Goal: Browse casually: Explore the website without a specific task or goal

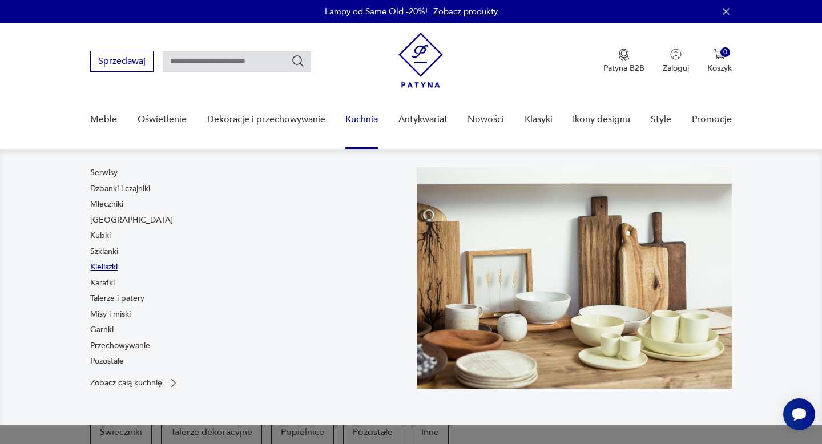
click at [108, 266] on link "Kieliszki" at bounding box center [103, 267] width 27 height 11
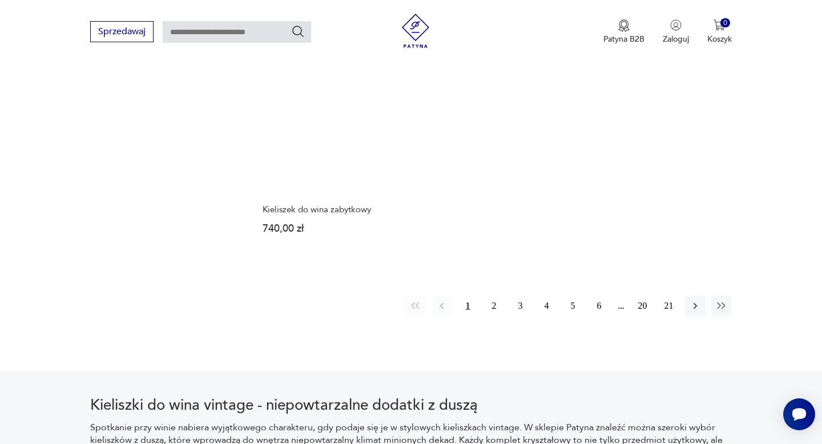
scroll to position [1655, 0]
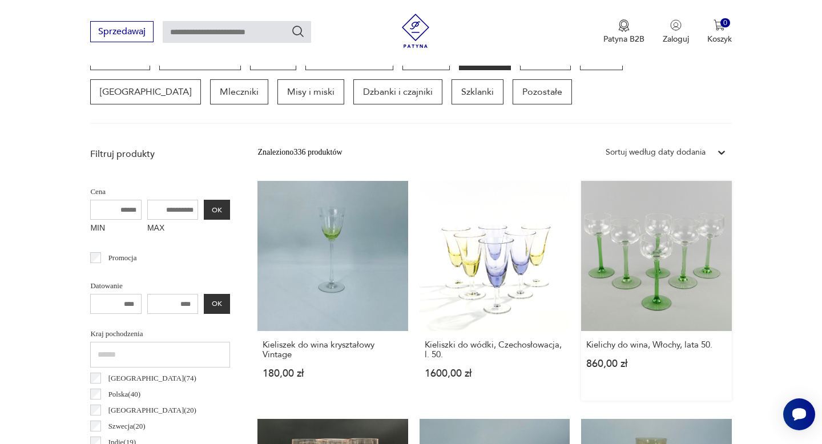
click at [616, 283] on link "Kielichy do wina, Włochy, lata 50. 860,00 zł" at bounding box center [656, 291] width 150 height 220
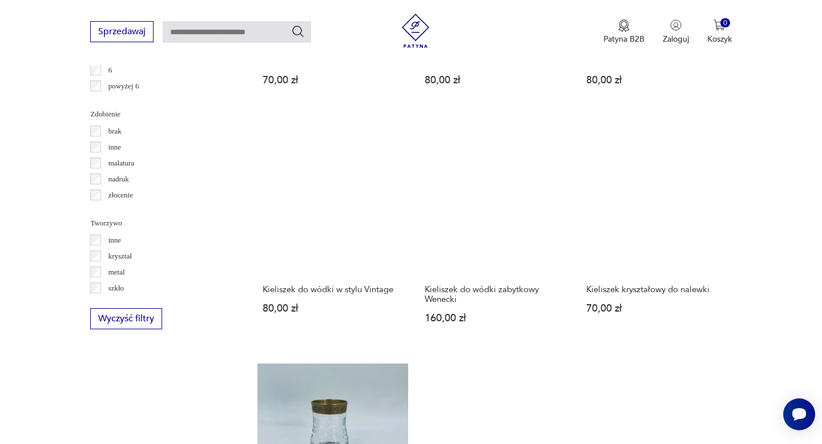
scroll to position [1593, 0]
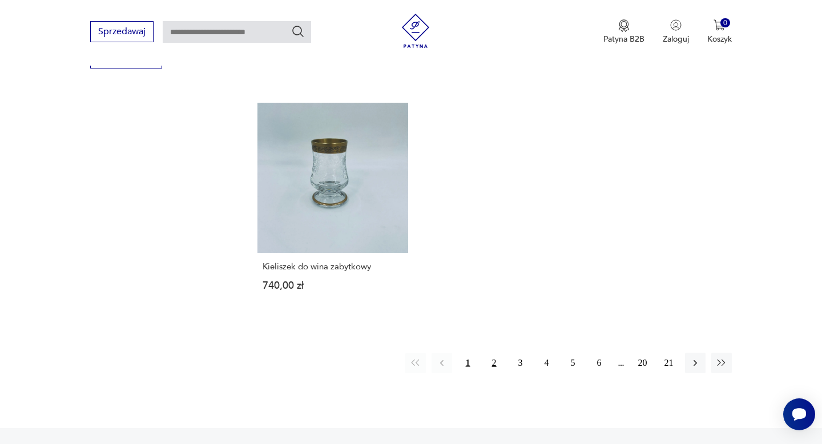
click at [497, 373] on button "2" at bounding box center [494, 363] width 21 height 21
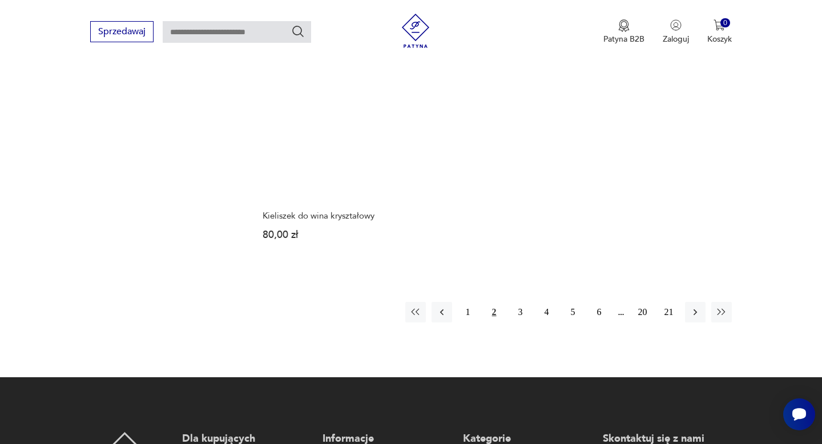
scroll to position [1650, 0]
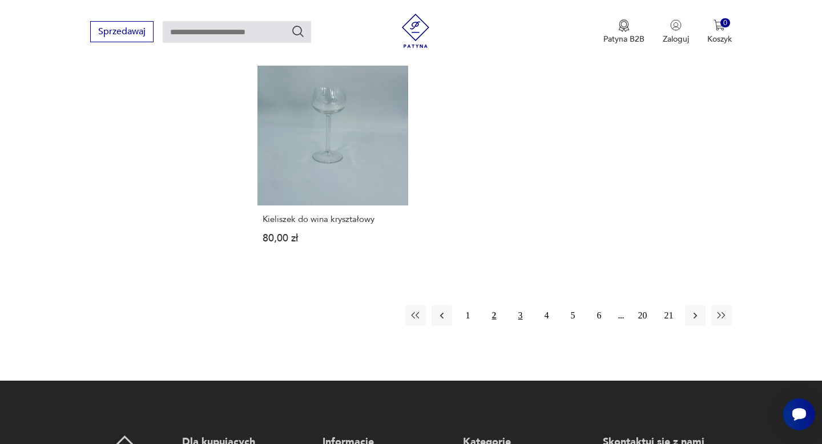
click at [516, 320] on button "3" at bounding box center [521, 316] width 21 height 21
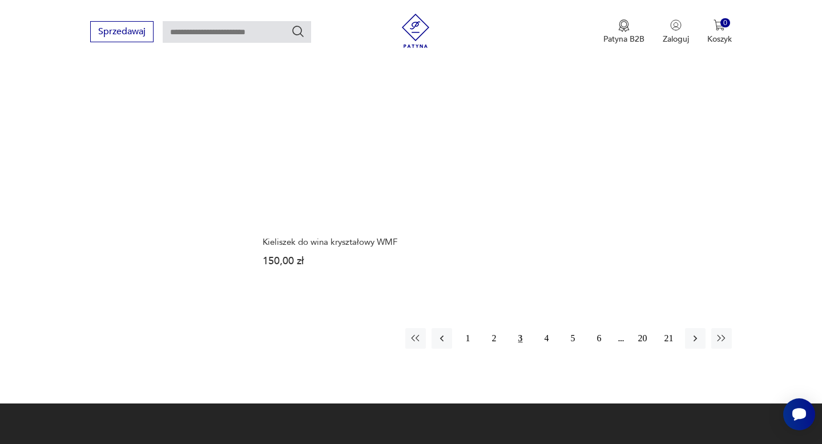
scroll to position [1628, 0]
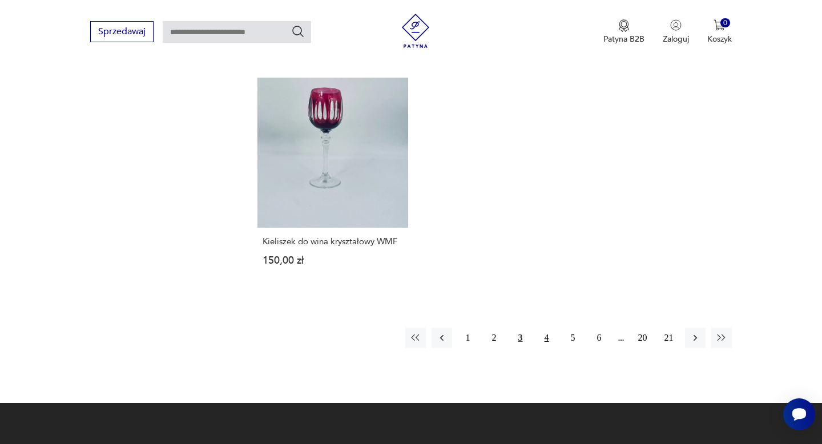
click at [545, 337] on button "4" at bounding box center [547, 338] width 21 height 21
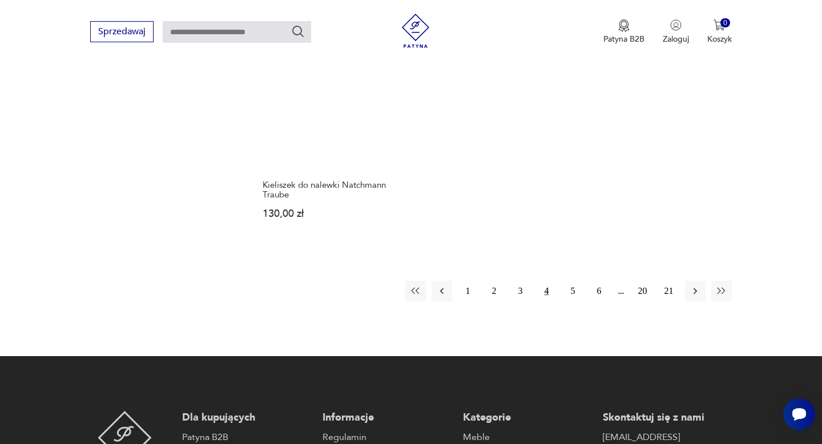
scroll to position [1677, 0]
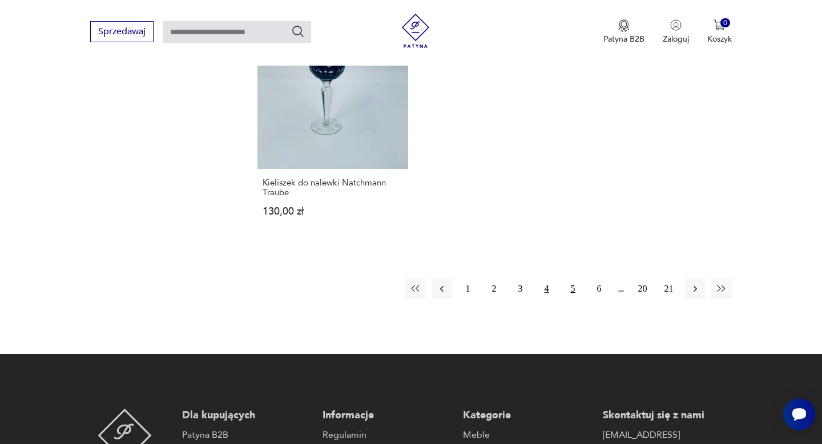
click at [570, 279] on button "5" at bounding box center [573, 289] width 21 height 21
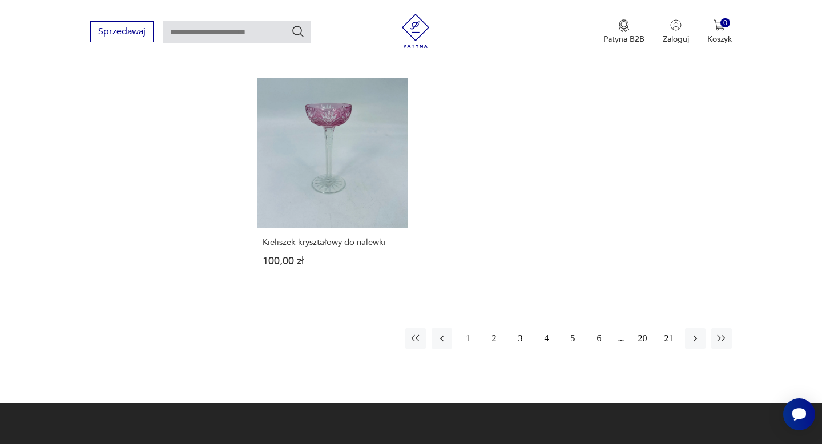
scroll to position [1628, 0]
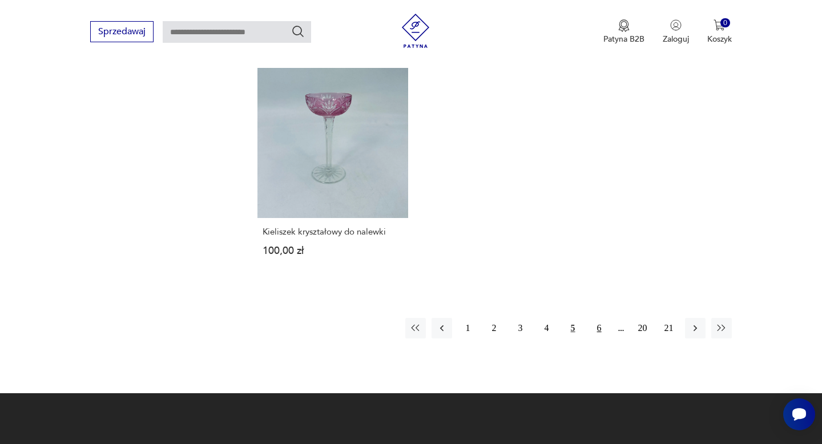
click at [603, 328] on button "6" at bounding box center [599, 328] width 21 height 21
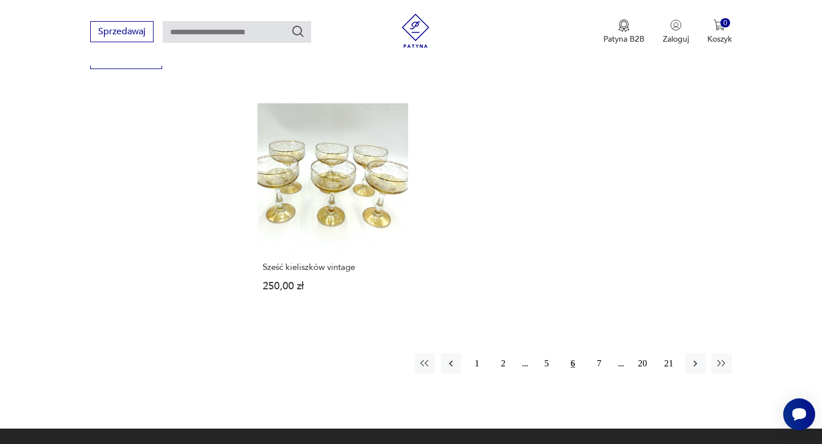
scroll to position [1595, 0]
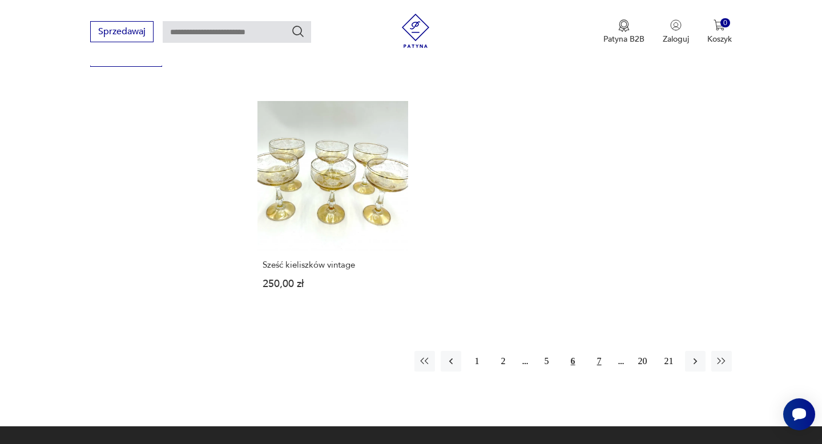
click at [600, 365] on button "7" at bounding box center [599, 361] width 21 height 21
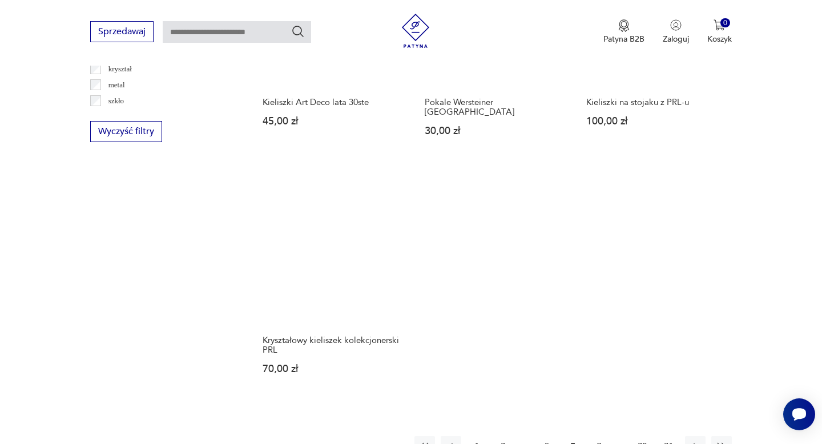
scroll to position [1543, 0]
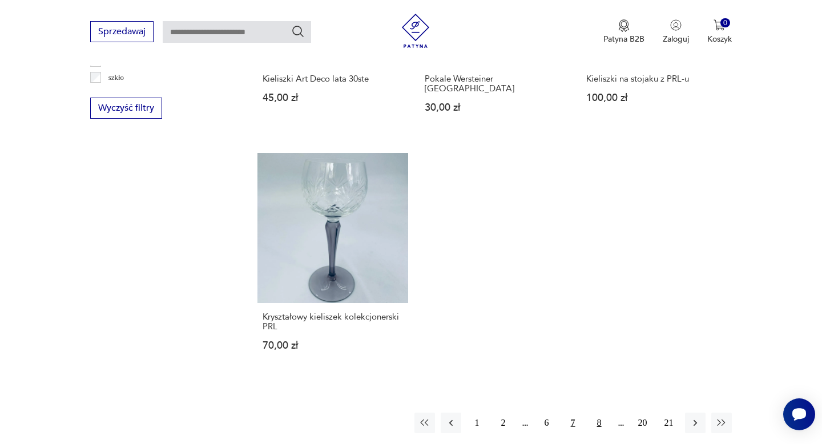
click at [604, 415] on button "8" at bounding box center [599, 423] width 21 height 21
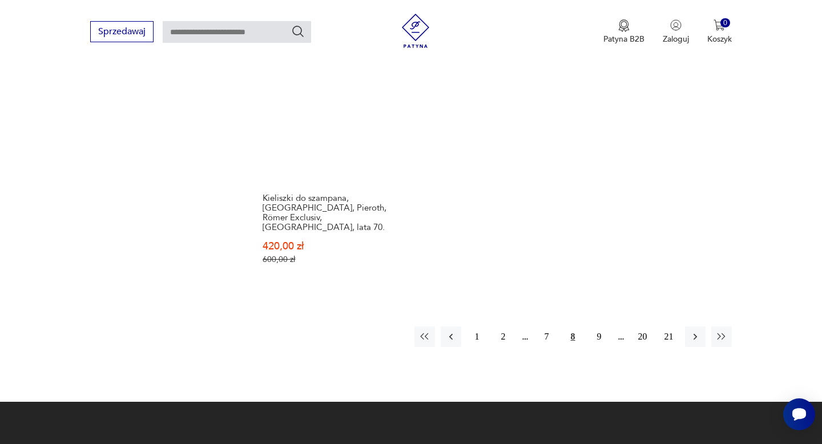
scroll to position [1705, 0]
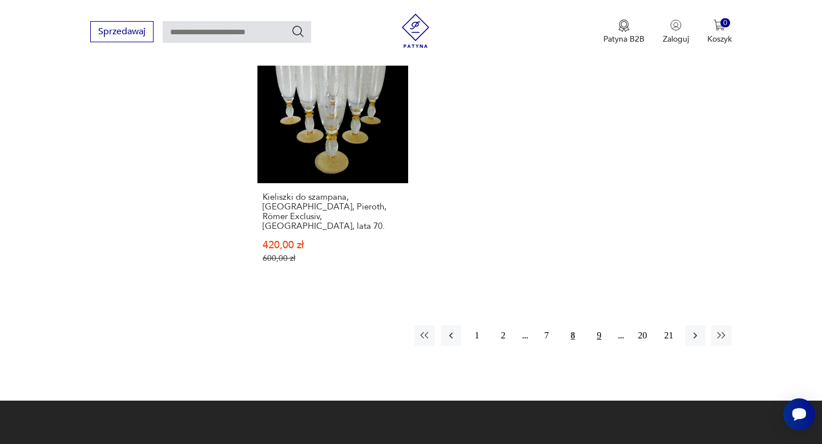
click at [601, 328] on button "9" at bounding box center [599, 335] width 21 height 21
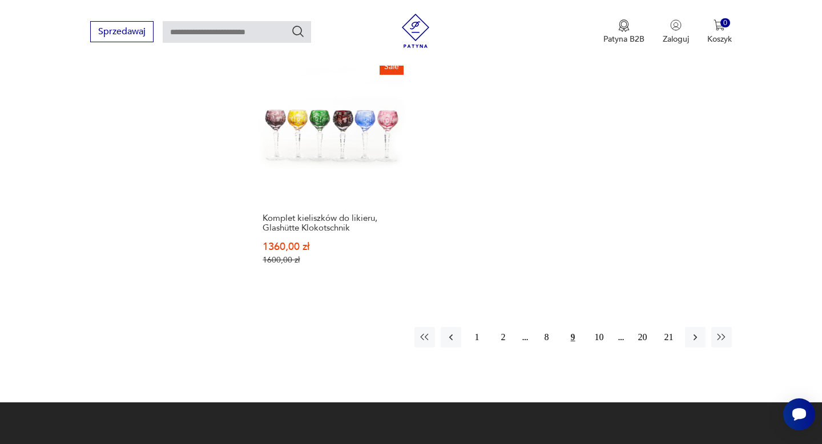
scroll to position [1708, 0]
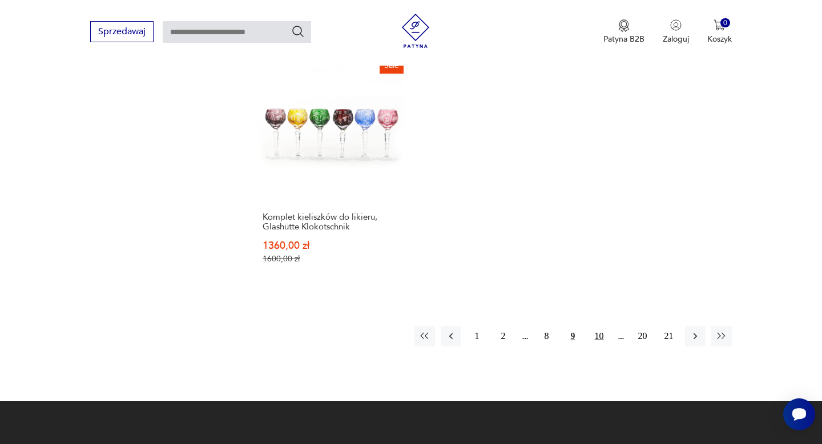
click at [598, 326] on button "10" at bounding box center [599, 336] width 21 height 21
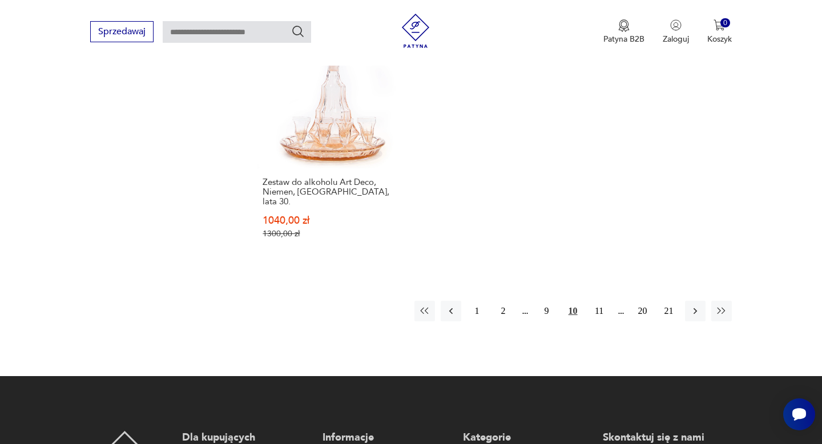
scroll to position [1762, 0]
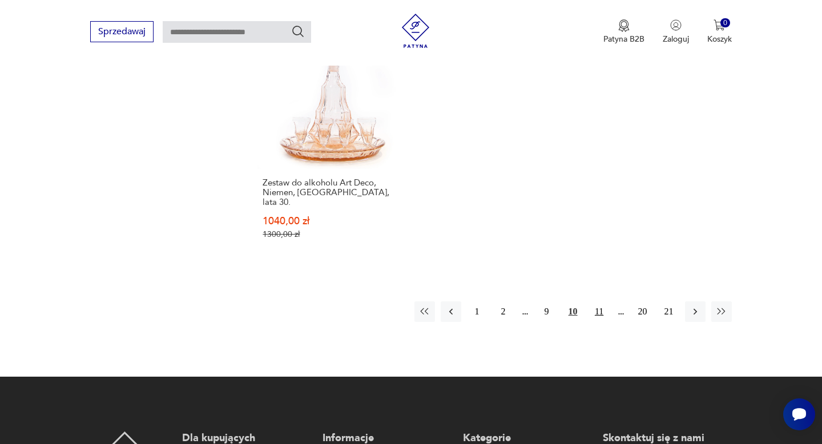
click at [599, 302] on button "11" at bounding box center [599, 312] width 21 height 21
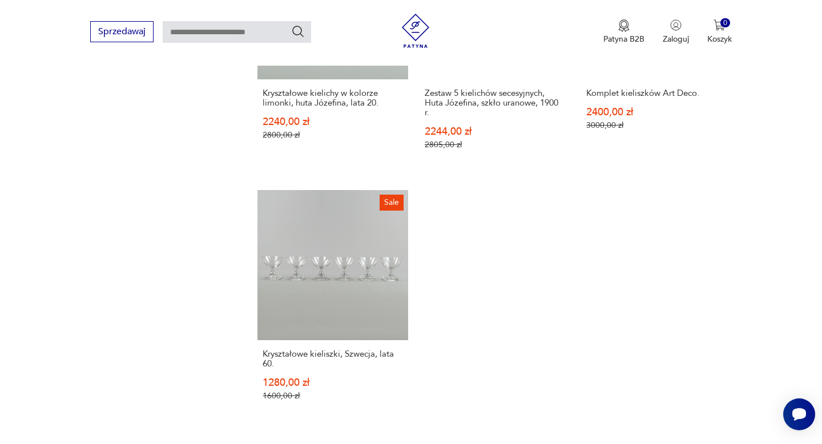
scroll to position [1703, 0]
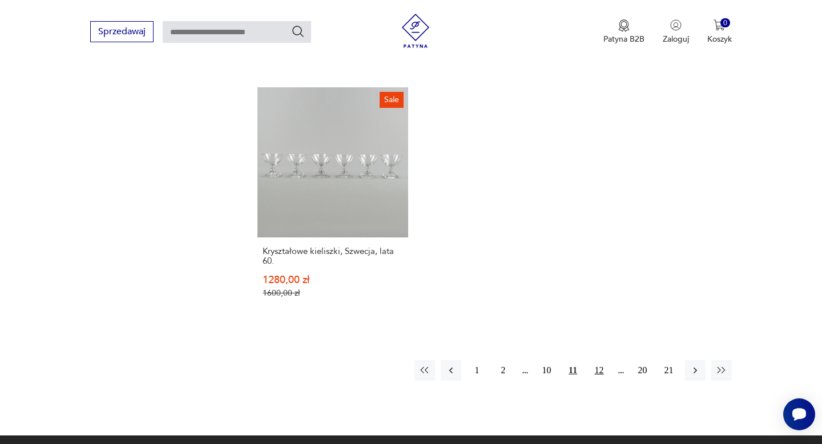
click at [599, 362] on button "12" at bounding box center [599, 370] width 21 height 21
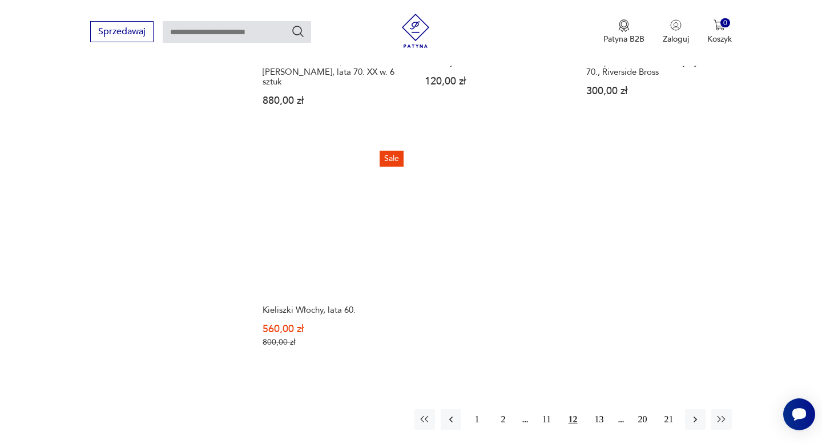
scroll to position [1632, 0]
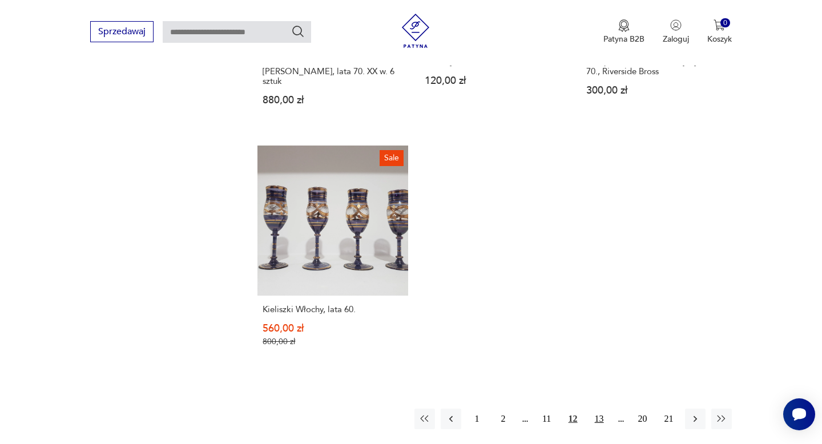
click at [605, 412] on button "13" at bounding box center [599, 419] width 21 height 21
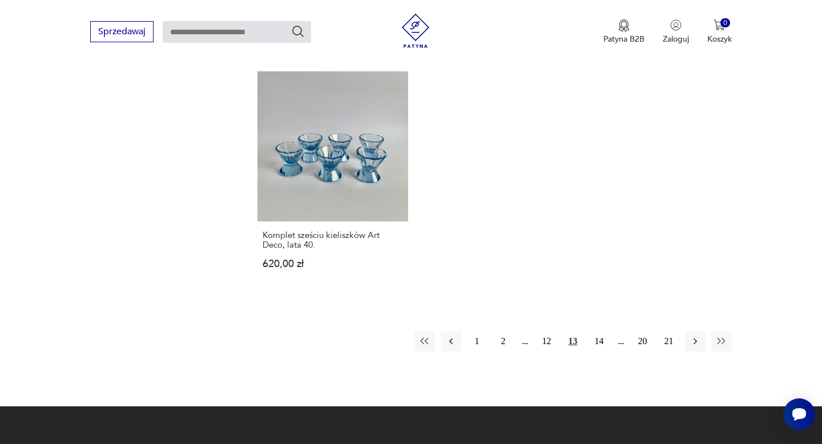
scroll to position [1683, 0]
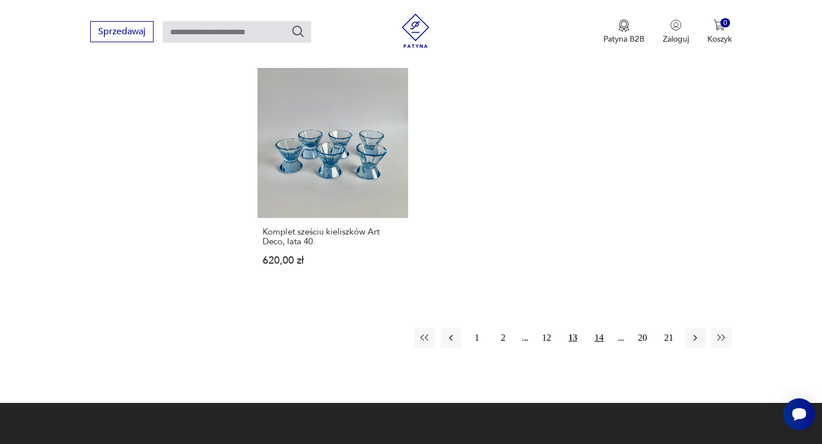
click at [602, 328] on button "14" at bounding box center [599, 338] width 21 height 21
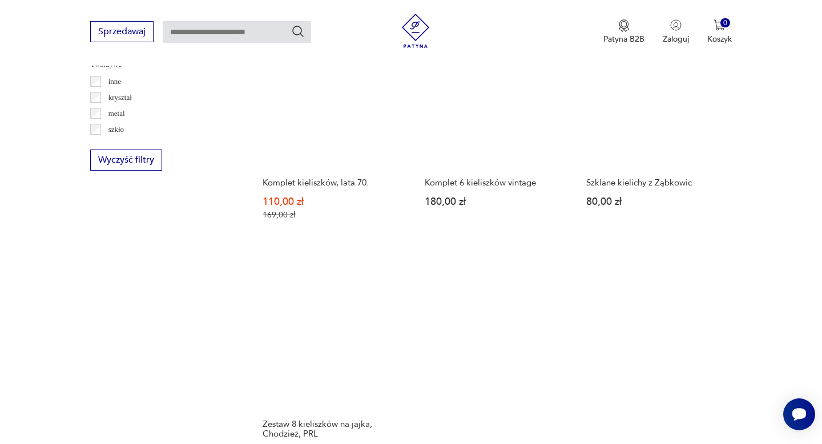
scroll to position [1693, 0]
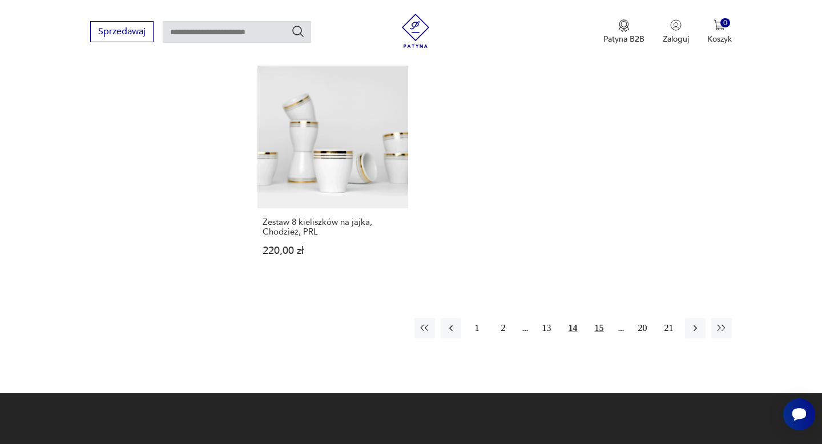
click at [600, 318] on button "15" at bounding box center [599, 328] width 21 height 21
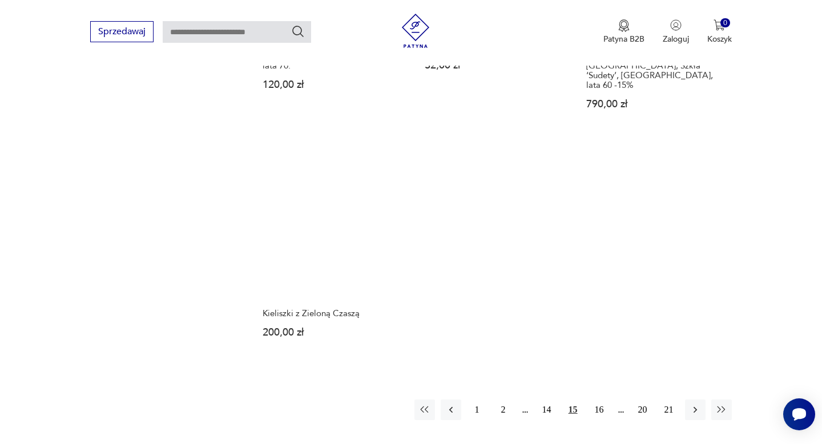
scroll to position [1598, 0]
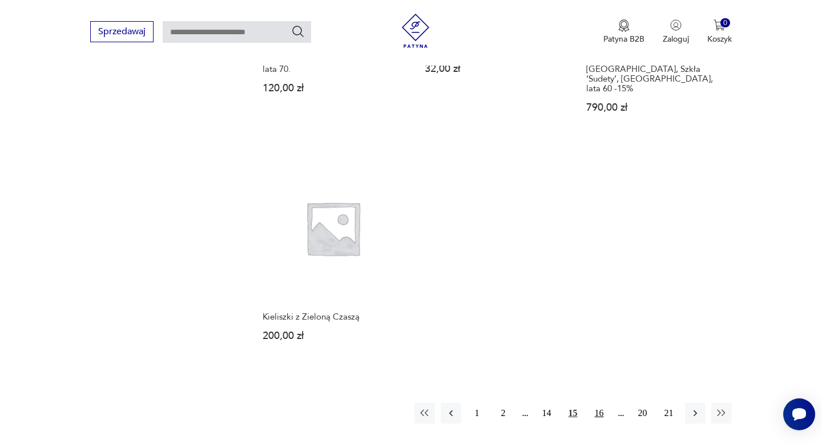
click at [601, 403] on button "16" at bounding box center [599, 413] width 21 height 21
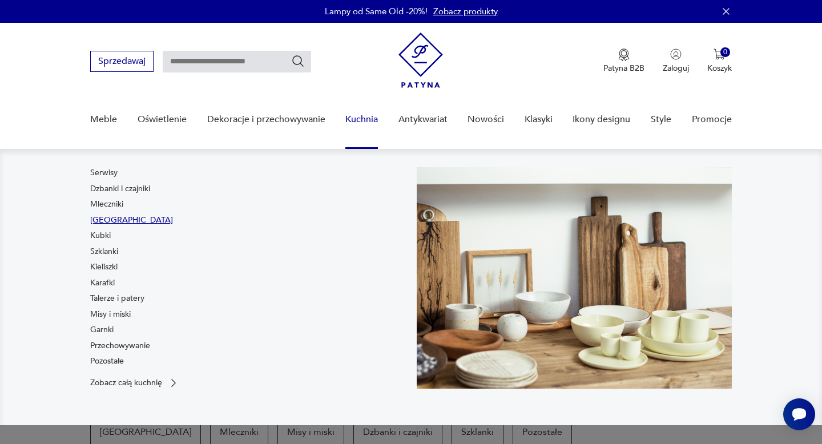
click at [106, 219] on link "Filiżanki" at bounding box center [131, 220] width 83 height 11
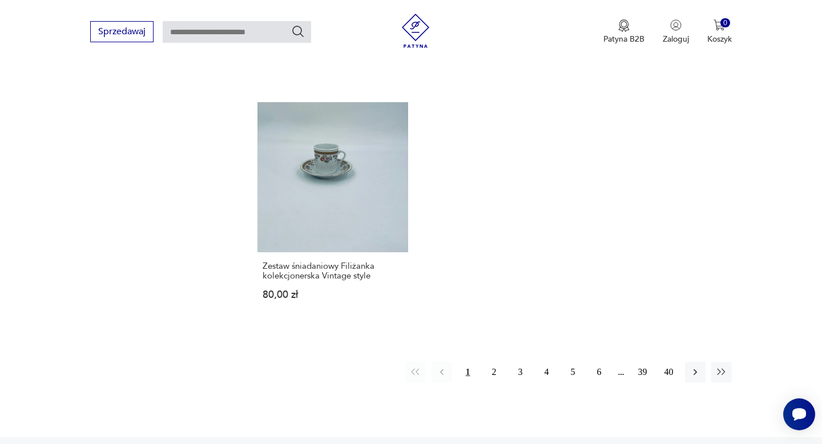
scroll to position [1623, 0]
click at [497, 372] on button "2" at bounding box center [494, 371] width 21 height 21
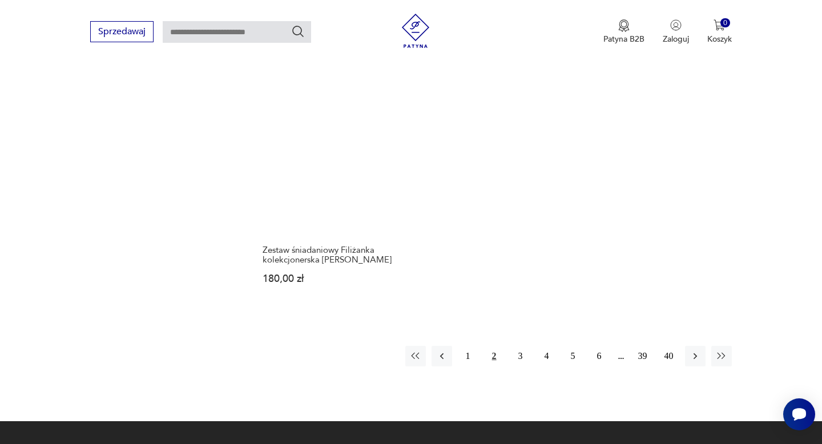
scroll to position [1660, 0]
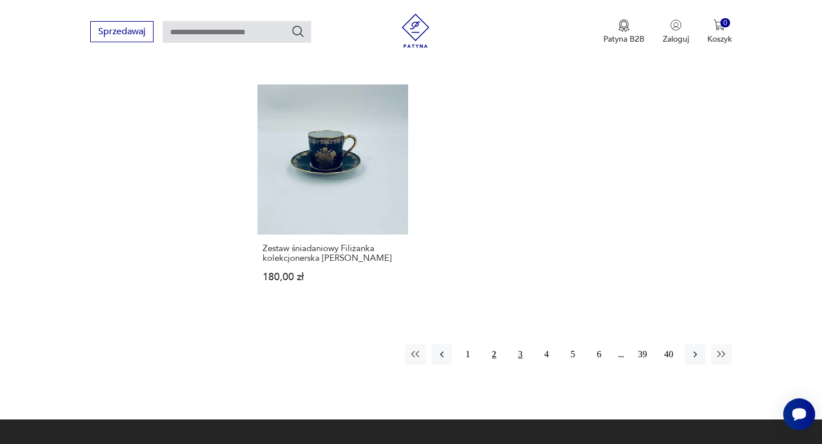
click at [520, 354] on button "3" at bounding box center [521, 354] width 21 height 21
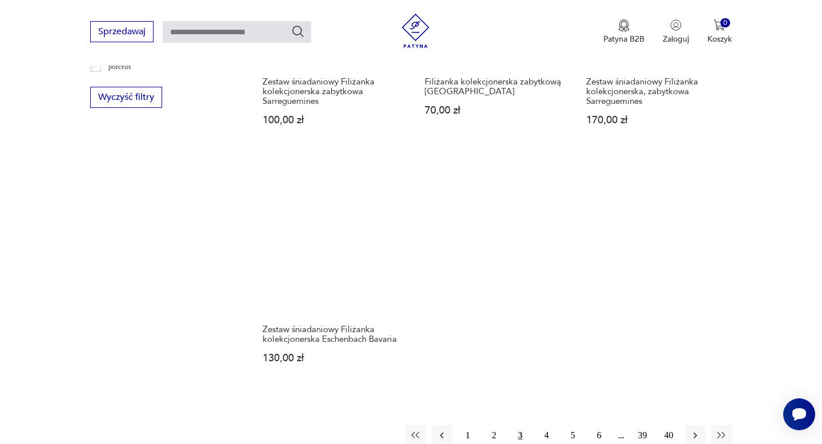
scroll to position [1597, 0]
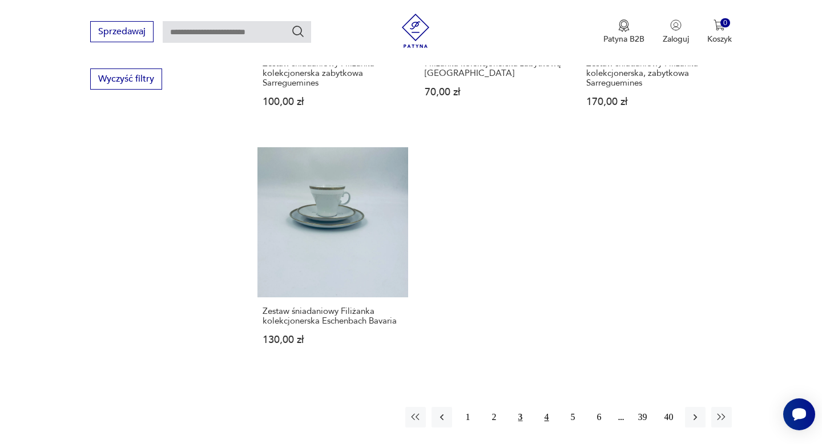
click at [545, 421] on button "4" at bounding box center [547, 417] width 21 height 21
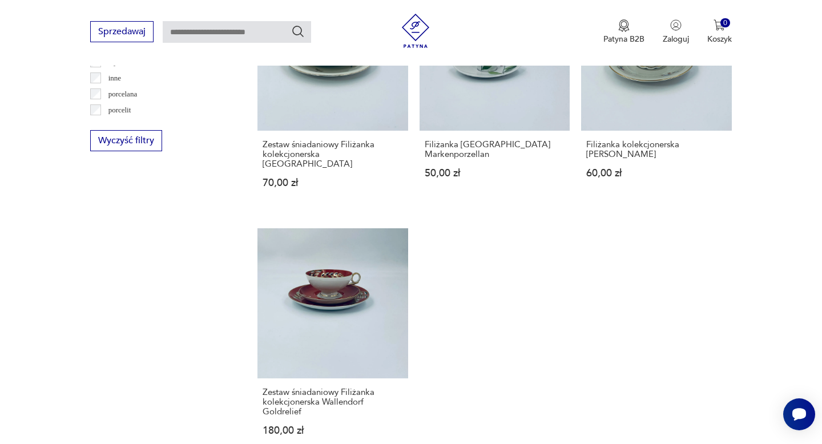
scroll to position [1656, 0]
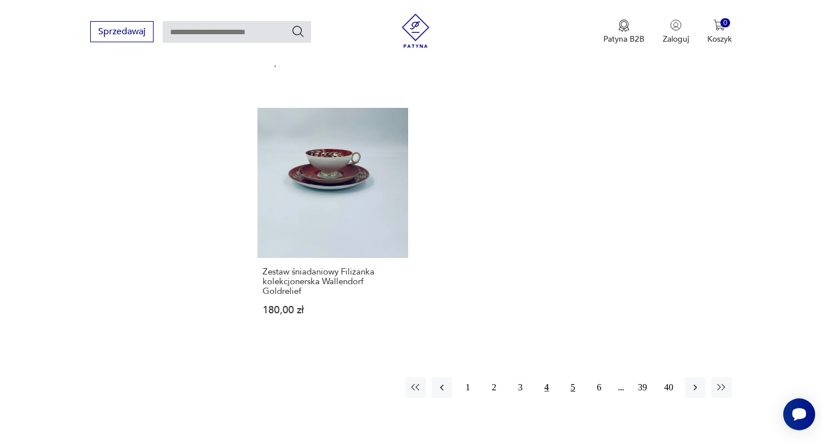
click at [574, 377] on button "5" at bounding box center [573, 387] width 21 height 21
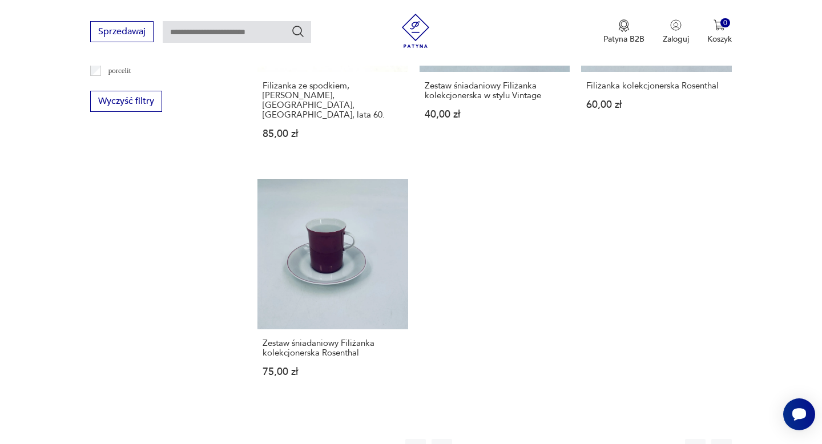
scroll to position [1580, 0]
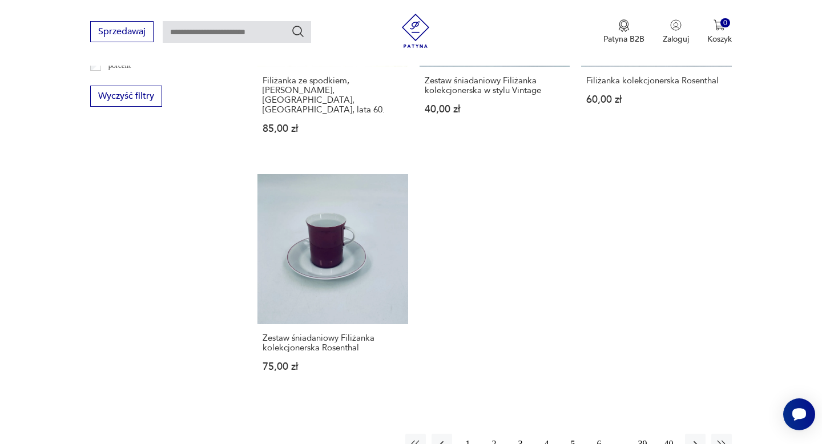
click at [602, 434] on button "6" at bounding box center [599, 444] width 21 height 21
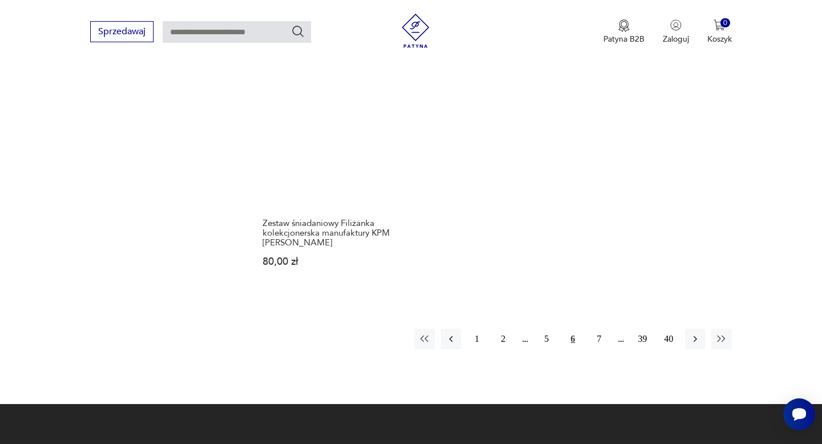
scroll to position [1692, 0]
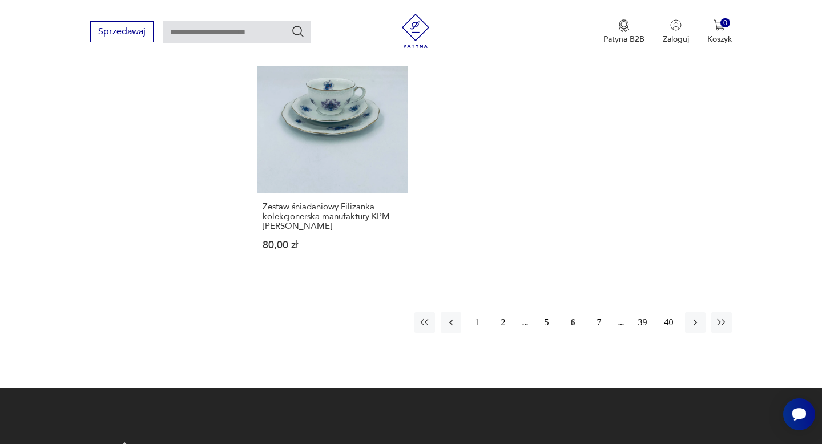
click at [600, 322] on button "7" at bounding box center [599, 322] width 21 height 21
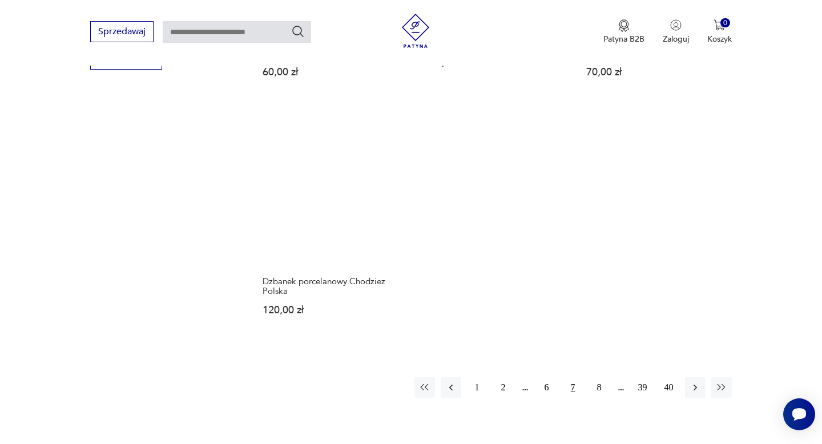
scroll to position [1619, 0]
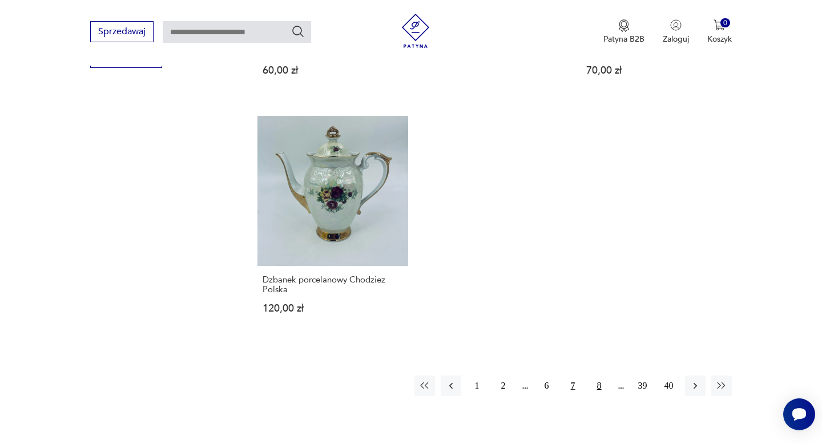
click at [597, 379] on button "8" at bounding box center [599, 386] width 21 height 21
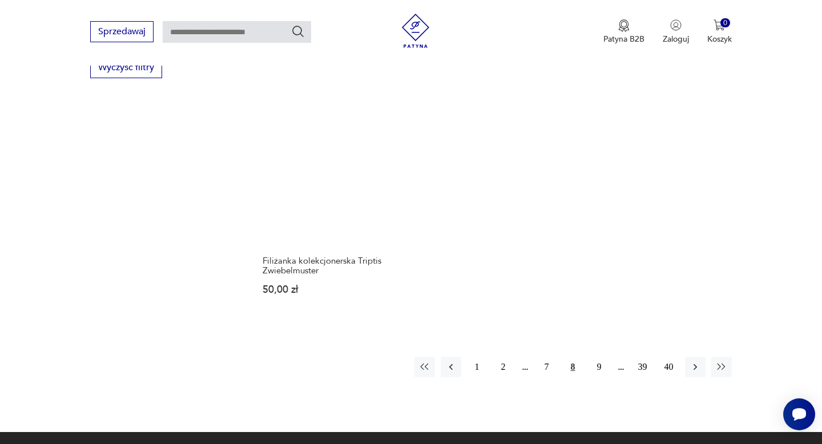
scroll to position [1610, 0]
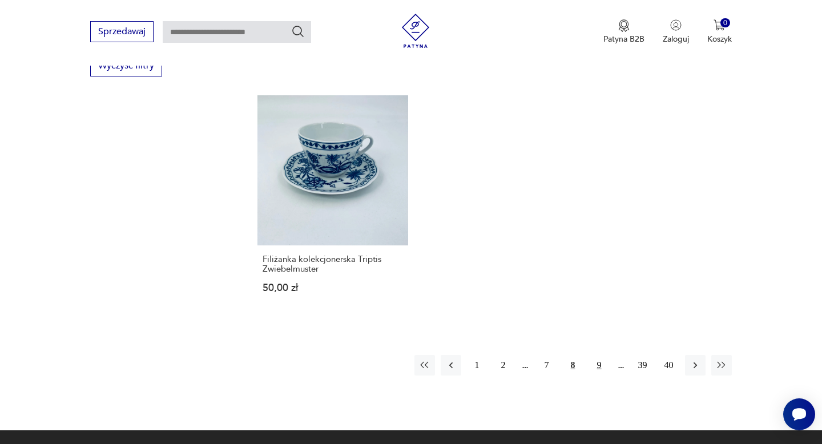
click at [599, 365] on button "9" at bounding box center [599, 365] width 21 height 21
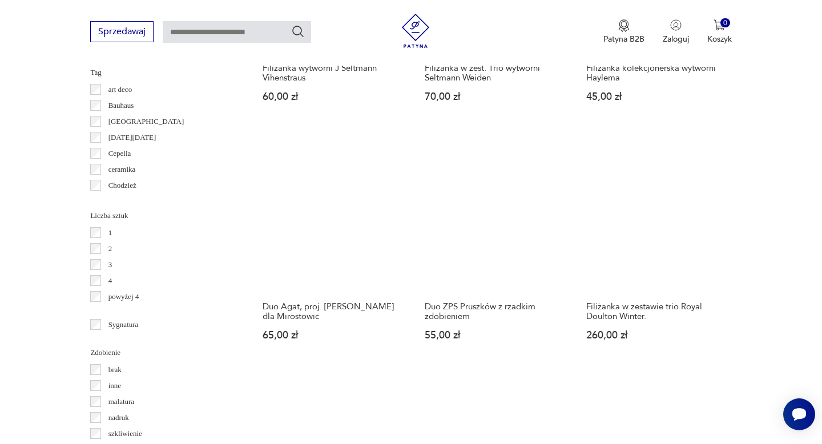
scroll to position [1086, 0]
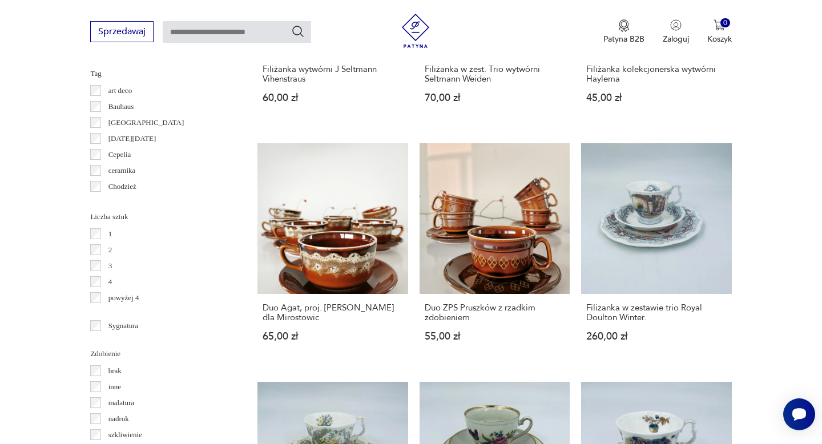
click at [210, 182] on div "Chodzież" at bounding box center [160, 187] width 140 height 16
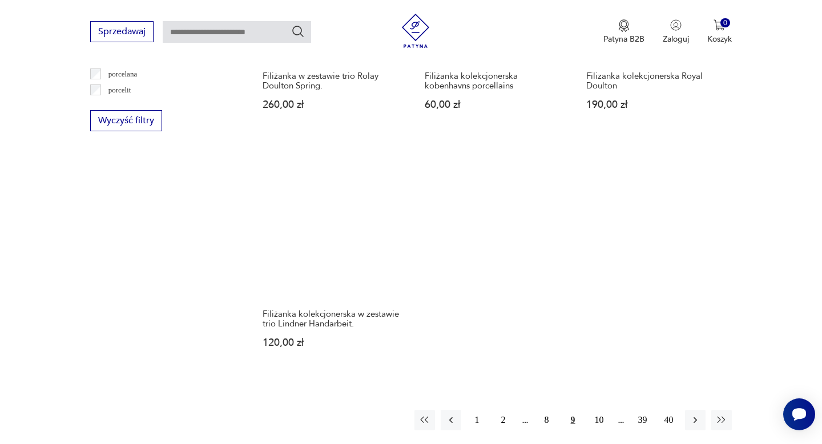
scroll to position [1558, 0]
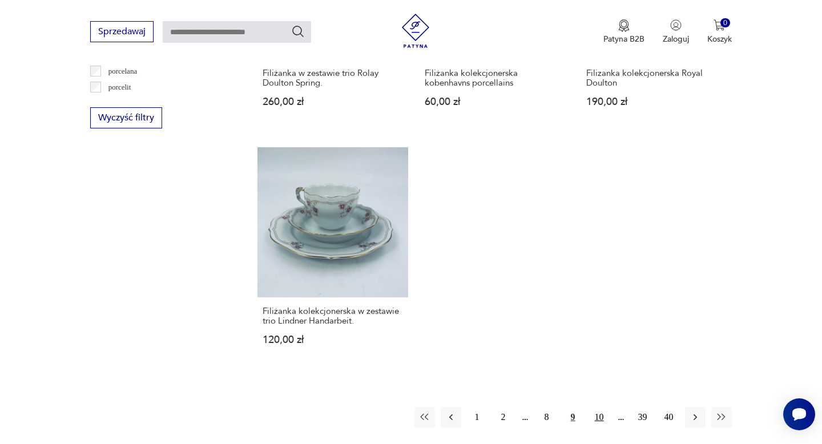
click at [602, 411] on button "10" at bounding box center [599, 417] width 21 height 21
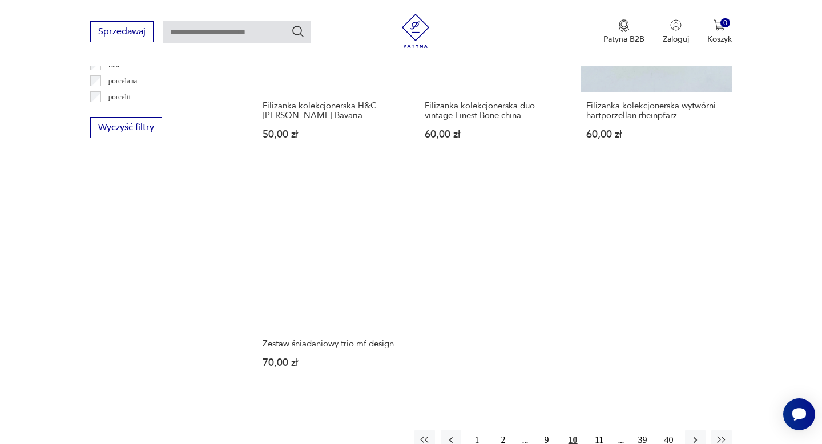
scroll to position [1552, 0]
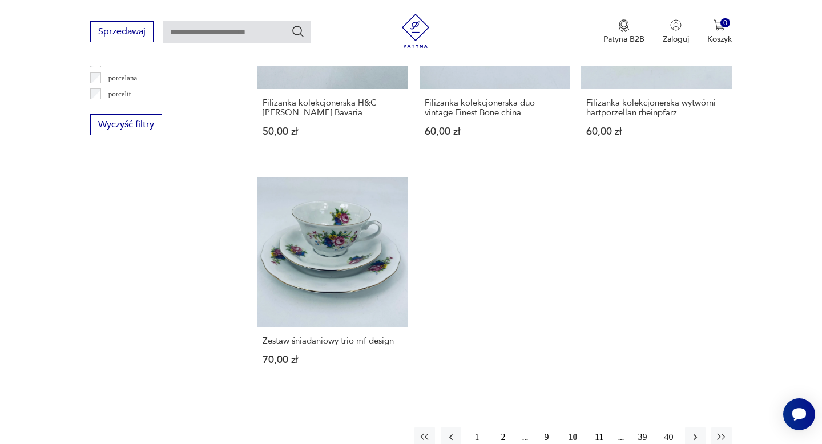
click at [599, 428] on button "11" at bounding box center [599, 437] width 21 height 21
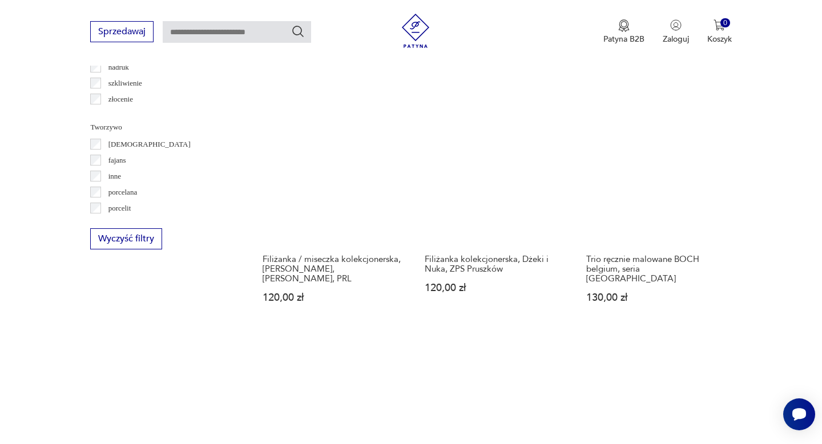
scroll to position [1633, 0]
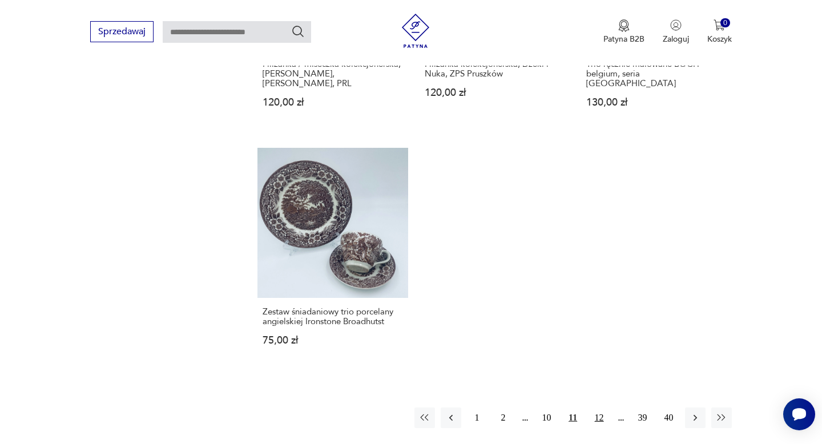
click at [603, 410] on button "12" at bounding box center [599, 418] width 21 height 21
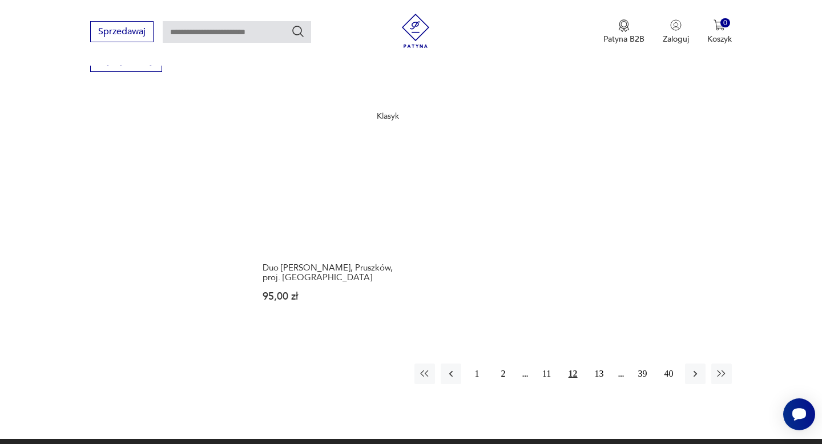
scroll to position [1650, 0]
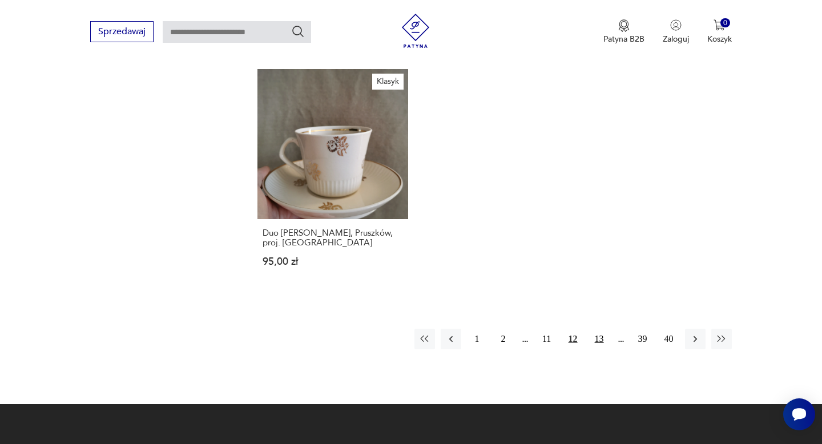
click at [597, 338] on button "13" at bounding box center [599, 339] width 21 height 21
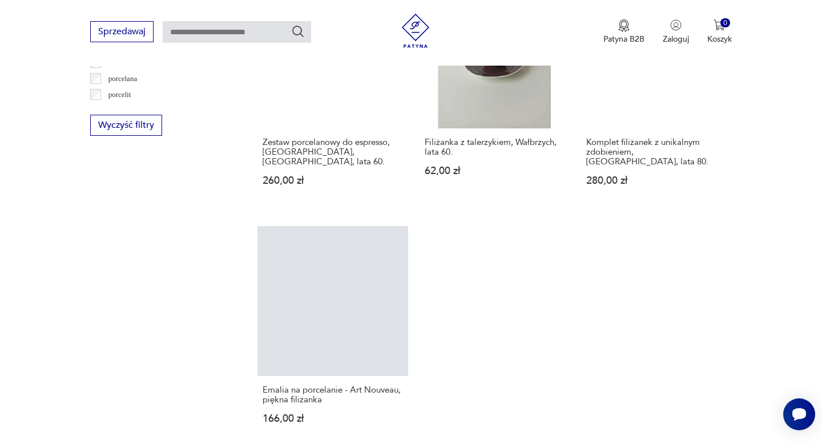
scroll to position [1589, 0]
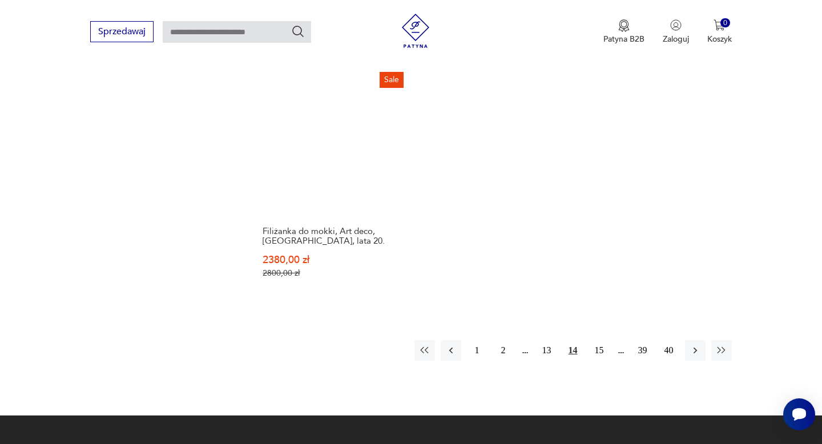
scroll to position [1755, 0]
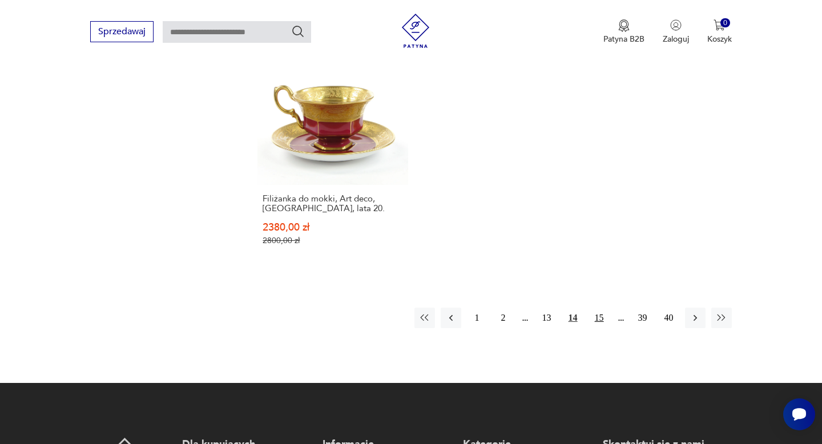
click at [605, 308] on button "15" at bounding box center [599, 318] width 21 height 21
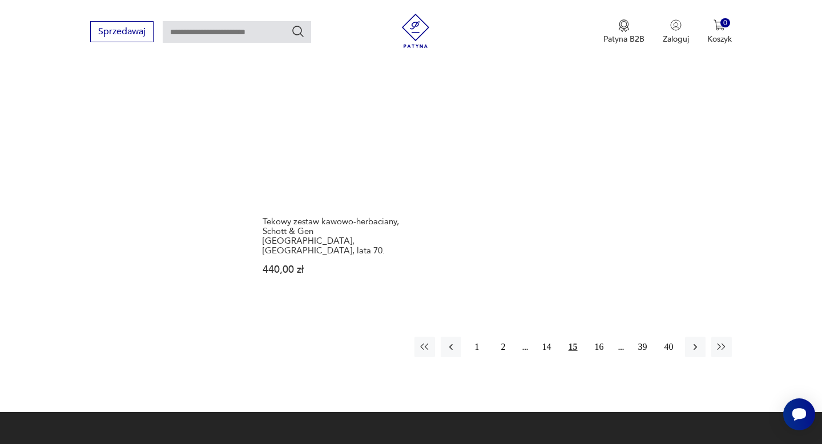
scroll to position [1758, 0]
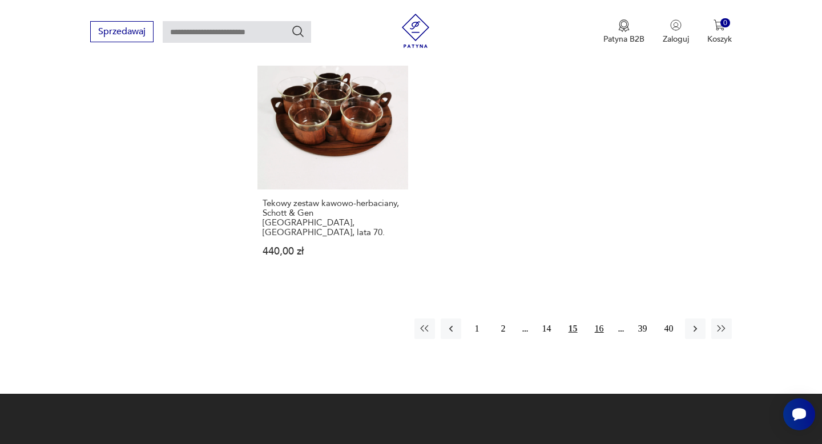
click at [601, 319] on button "16" at bounding box center [599, 329] width 21 height 21
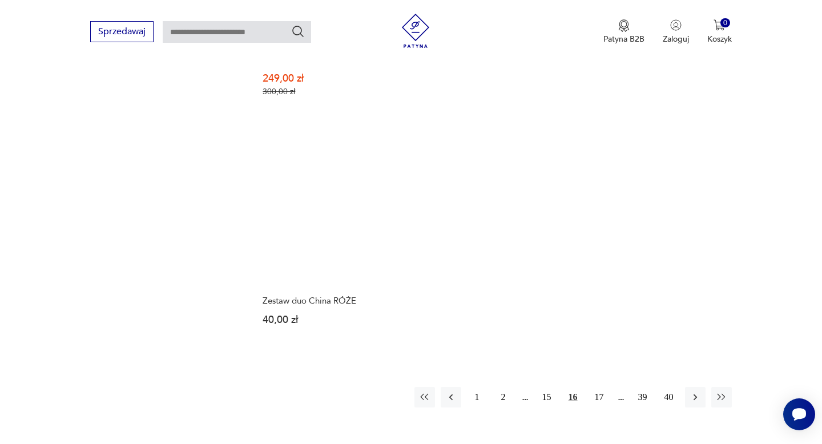
scroll to position [1713, 0]
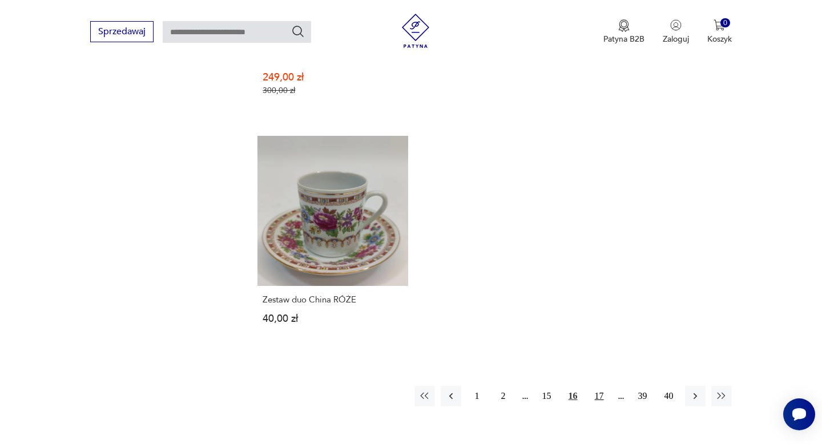
click at [598, 386] on button "17" at bounding box center [599, 396] width 21 height 21
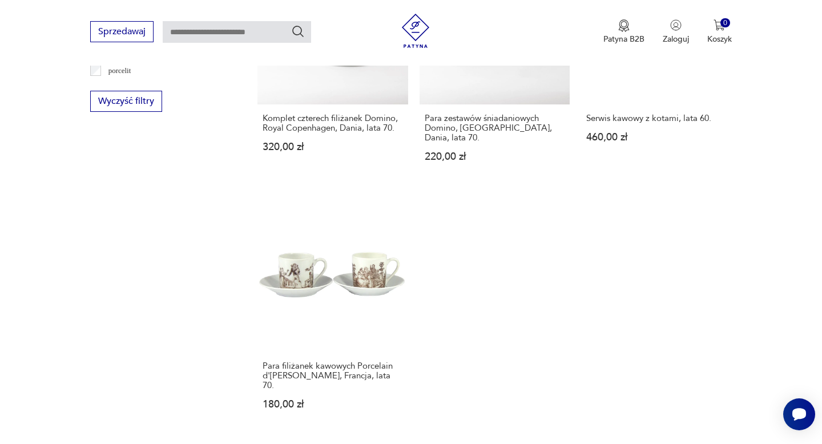
scroll to position [1578, 0]
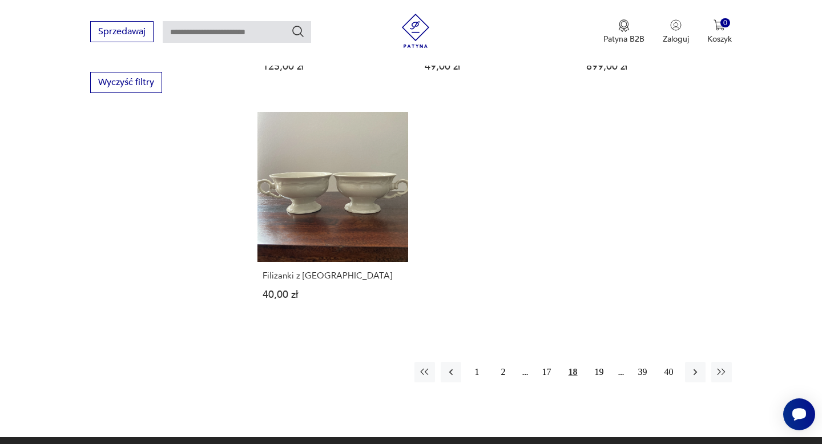
scroll to position [1596, 0]
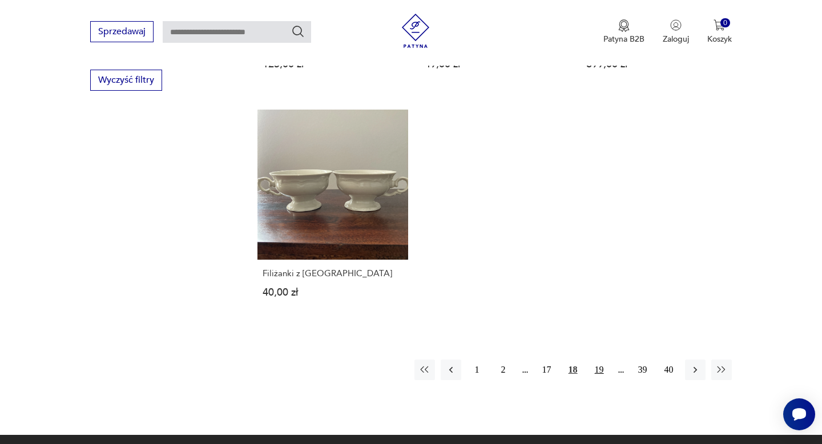
click at [593, 361] on button "19" at bounding box center [599, 370] width 21 height 21
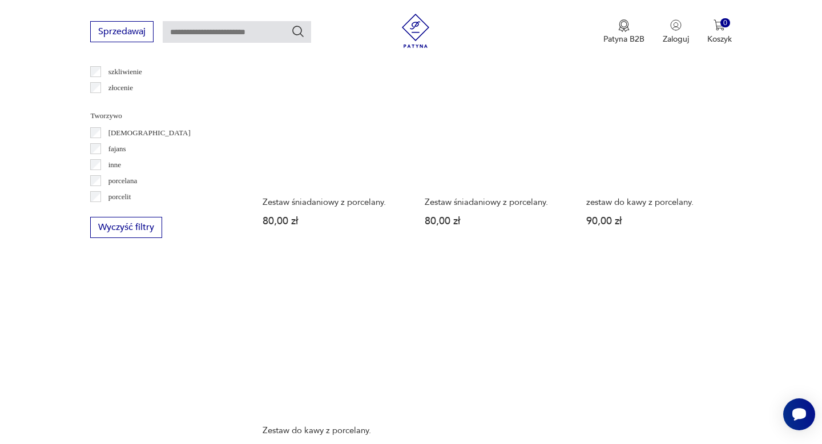
scroll to position [1615, 0]
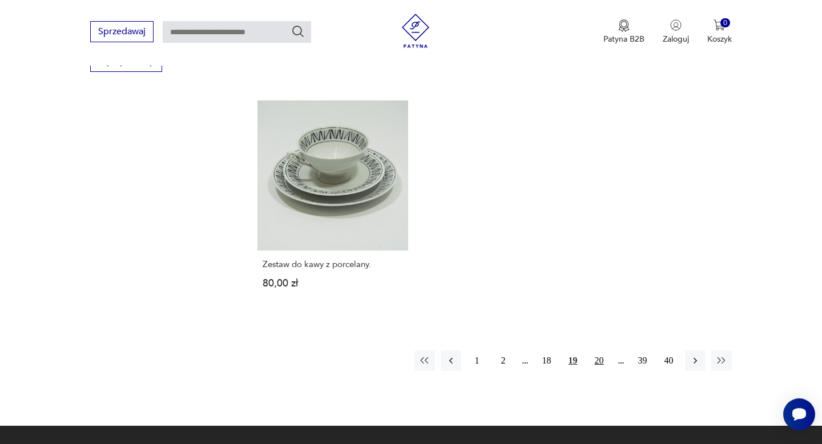
click at [601, 351] on button "20" at bounding box center [599, 361] width 21 height 21
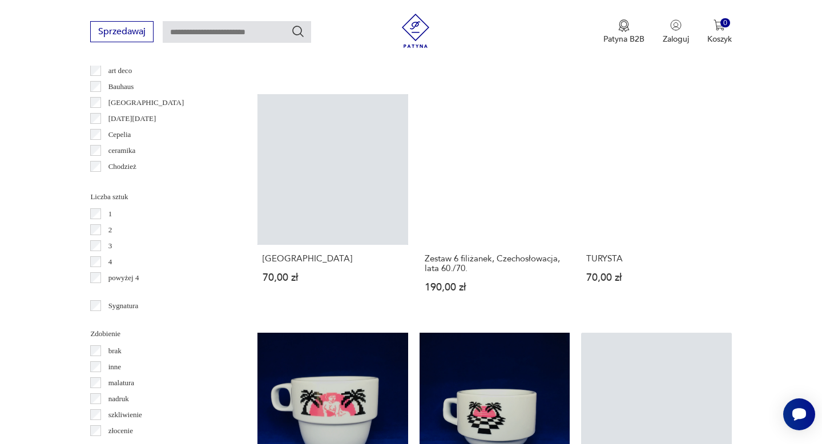
scroll to position [1134, 0]
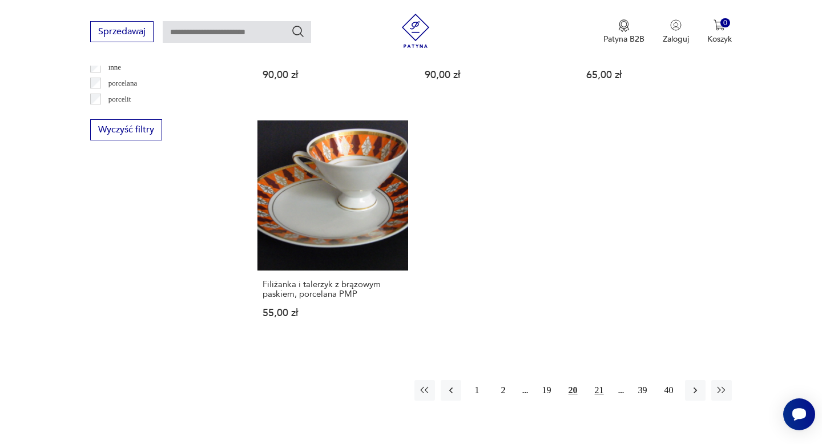
click at [598, 393] on button "21" at bounding box center [599, 390] width 21 height 21
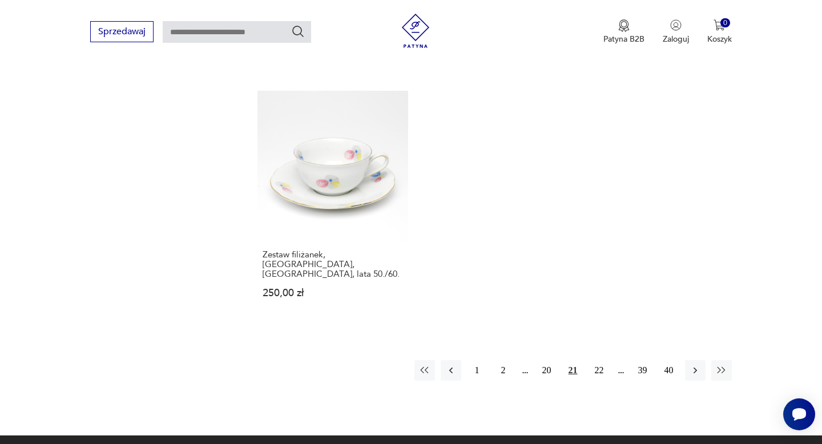
scroll to position [1674, 0]
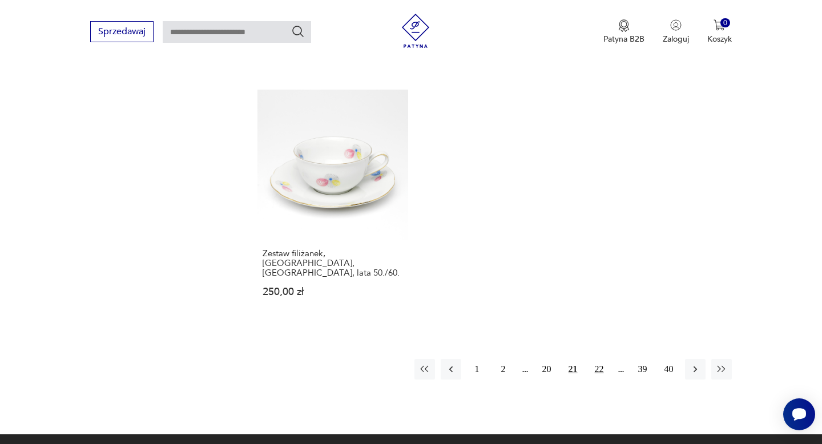
click at [604, 359] on button "22" at bounding box center [599, 369] width 21 height 21
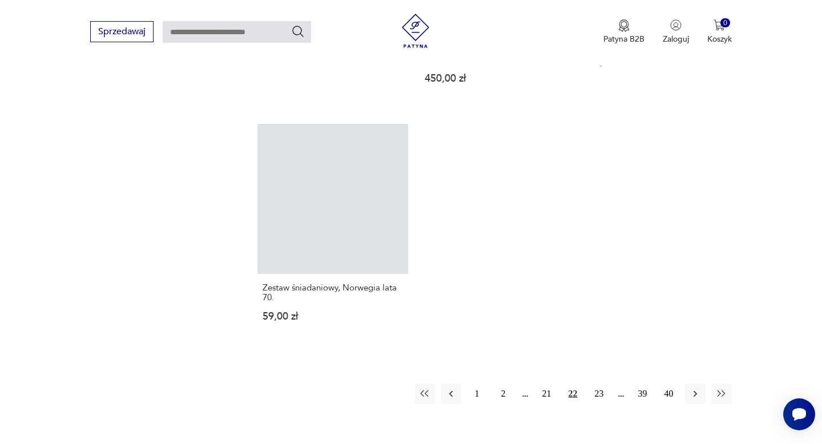
scroll to position [1645, 0]
click at [597, 383] on button "23" at bounding box center [599, 393] width 21 height 21
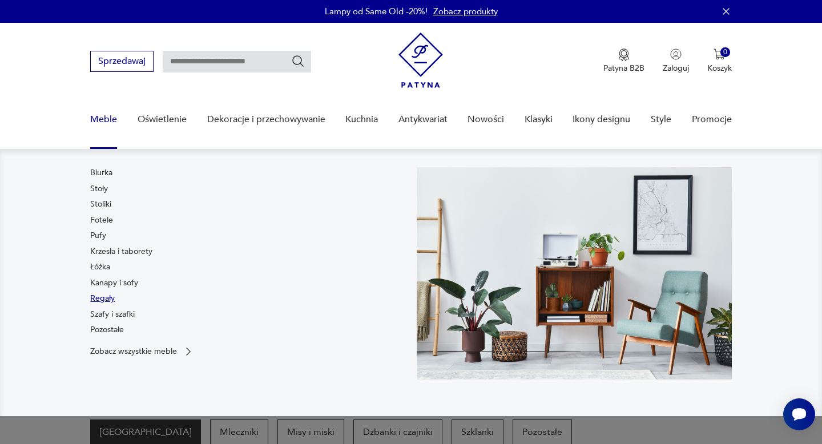
click at [105, 300] on link "Regały" at bounding box center [102, 298] width 25 height 11
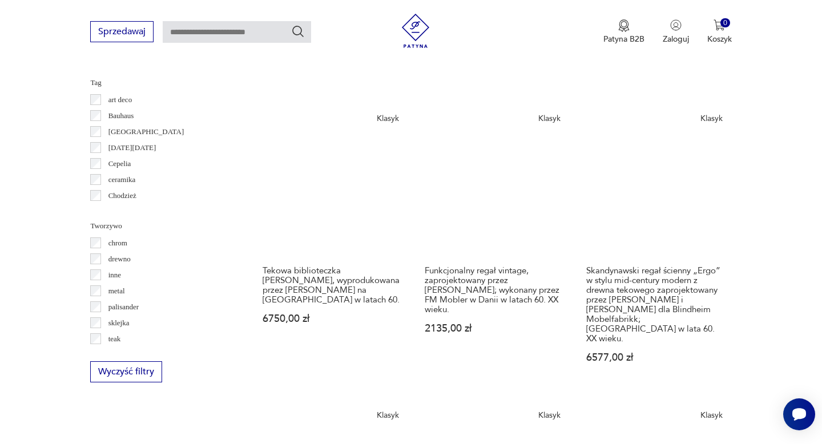
scroll to position [1221, 0]
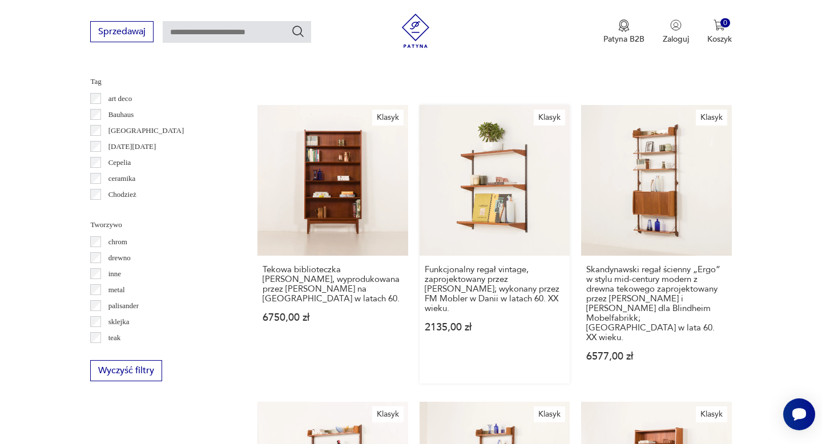
click at [489, 207] on link "Klasyk Funkcjonalny regał vintage, zaprojektowany przez Kaia Kristiansena; wyko…" at bounding box center [495, 244] width 150 height 278
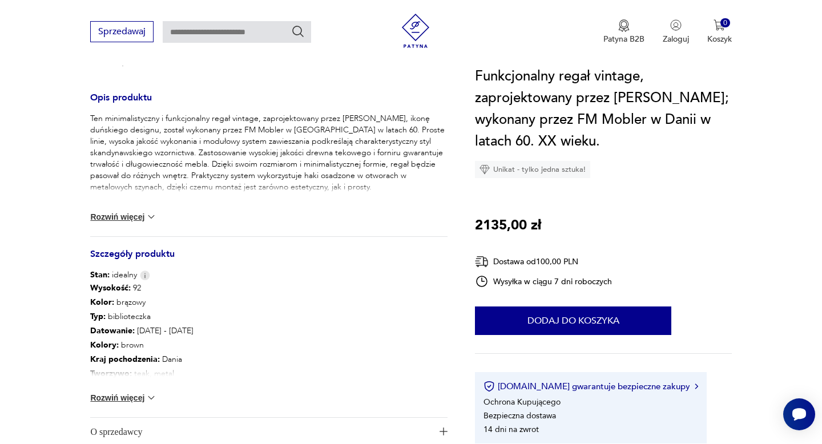
scroll to position [455, 0]
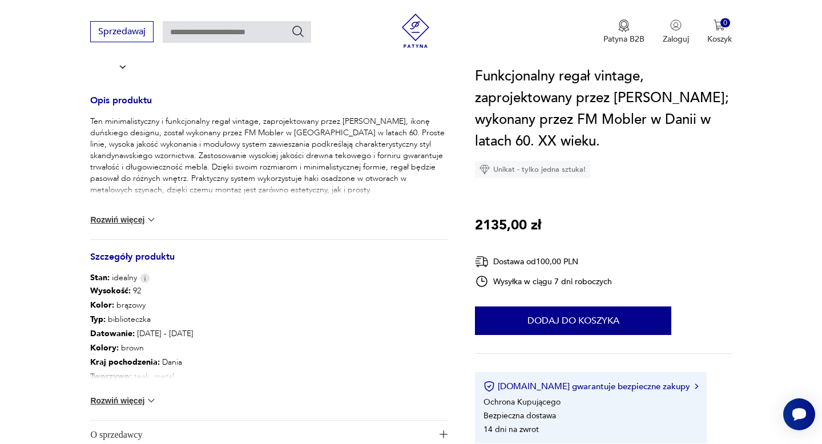
click at [142, 214] on button "Rozwiń więcej" at bounding box center [123, 219] width 66 height 11
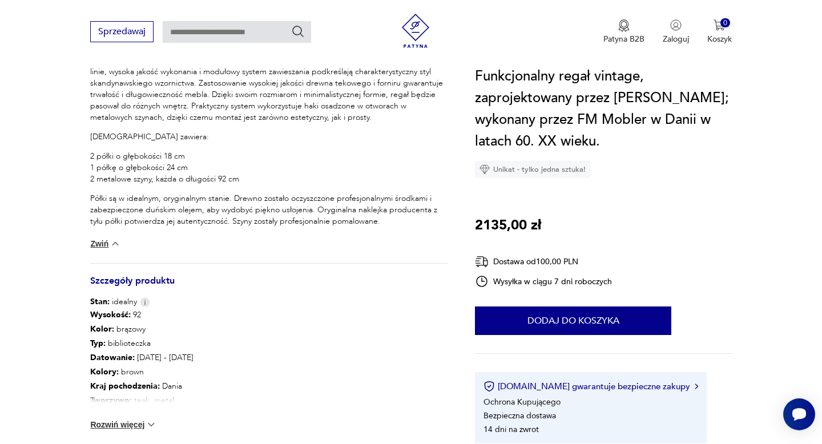
scroll to position [524, 0]
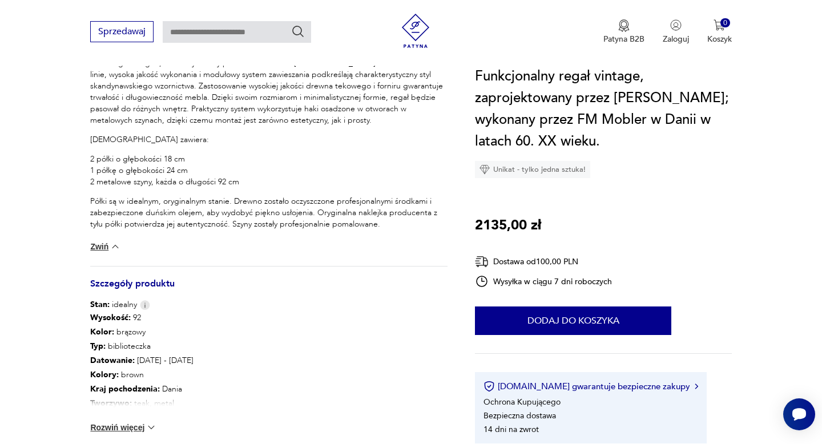
click at [127, 422] on button "Rozwiń więcej" at bounding box center [123, 427] width 66 height 11
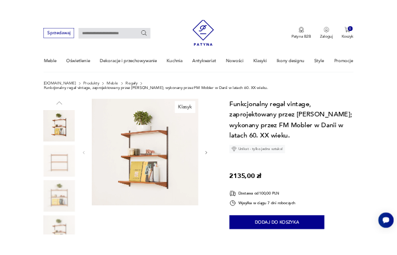
scroll to position [33, 0]
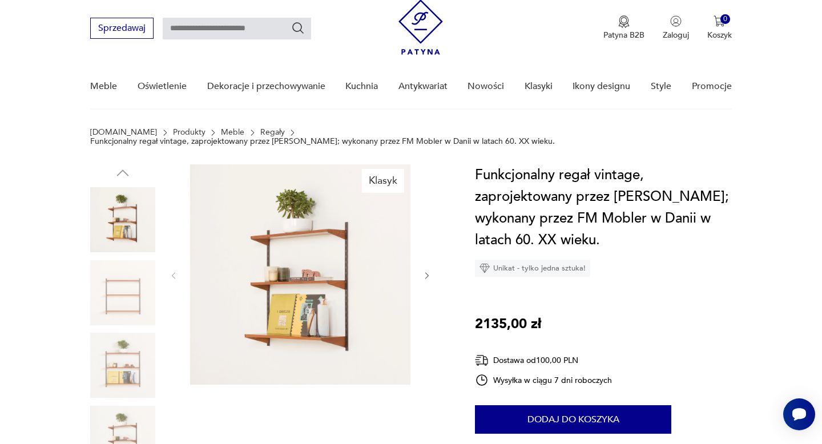
click at [259, 254] on img at bounding box center [300, 274] width 220 height 220
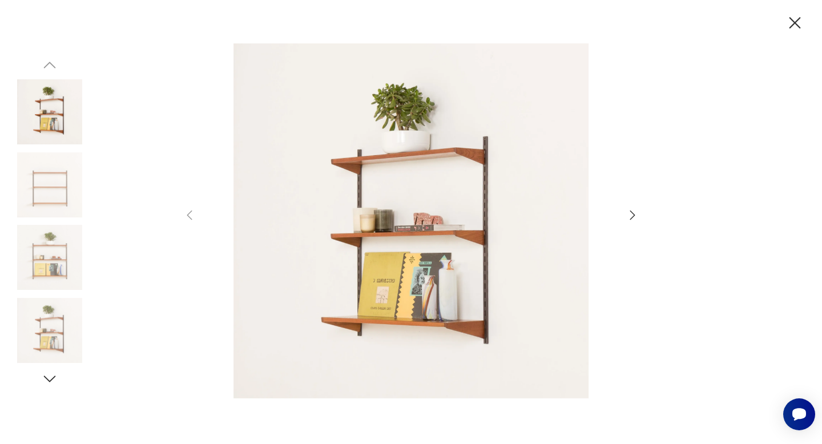
click at [633, 211] on icon "button" at bounding box center [633, 215] width 14 height 14
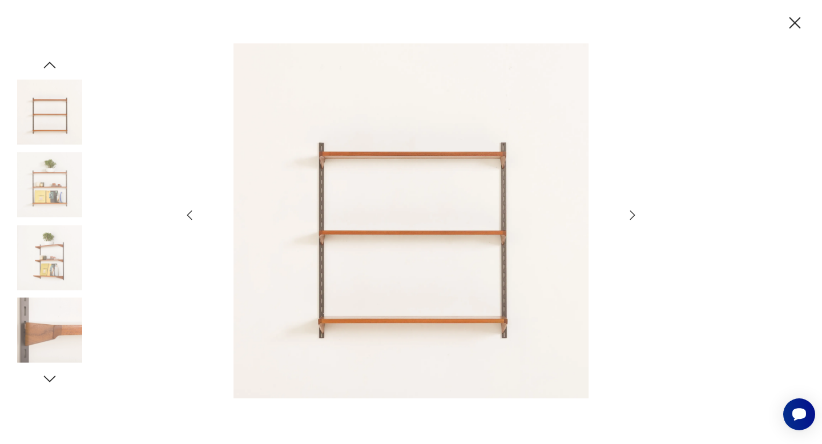
click at [632, 211] on icon "button" at bounding box center [633, 215] width 14 height 14
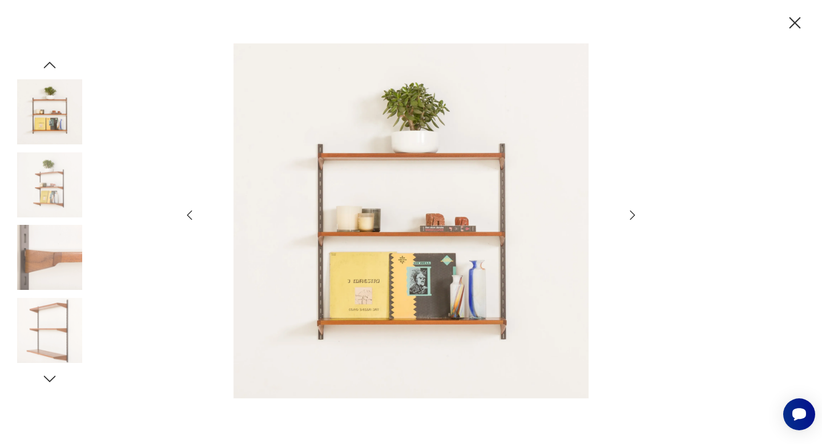
click at [632, 212] on icon "button" at bounding box center [633, 215] width 14 height 14
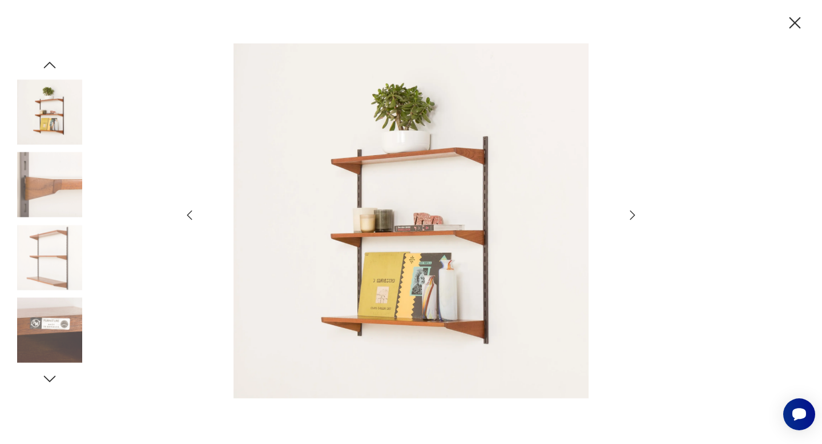
click at [632, 212] on icon "button" at bounding box center [633, 215] width 14 height 14
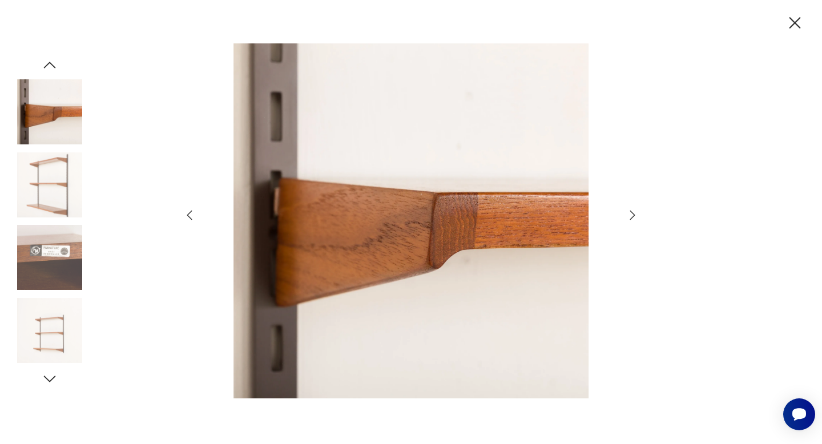
click at [630, 210] on icon "button" at bounding box center [633, 215] width 14 height 14
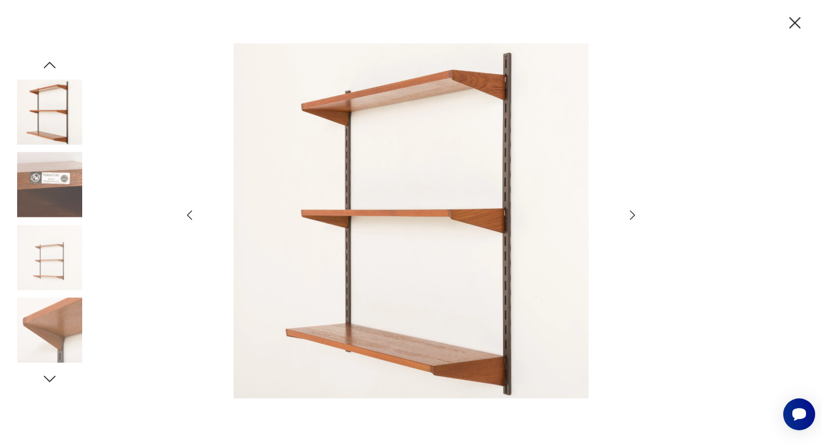
click at [630, 210] on icon "button" at bounding box center [633, 215] width 14 height 14
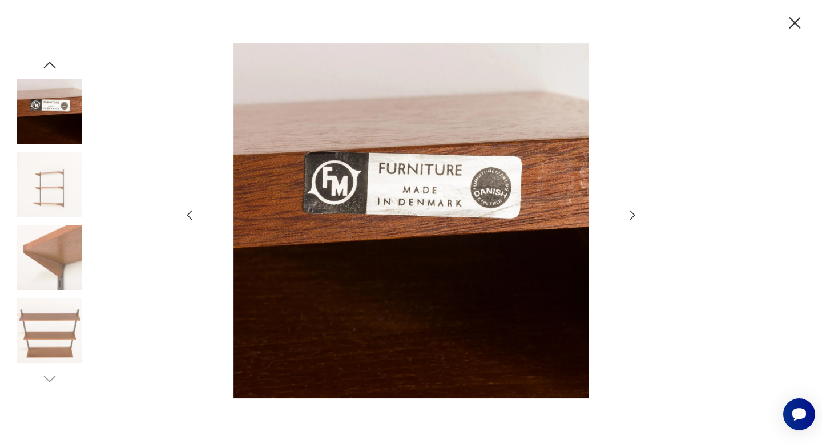
click at [630, 210] on icon "button" at bounding box center [633, 215] width 14 height 14
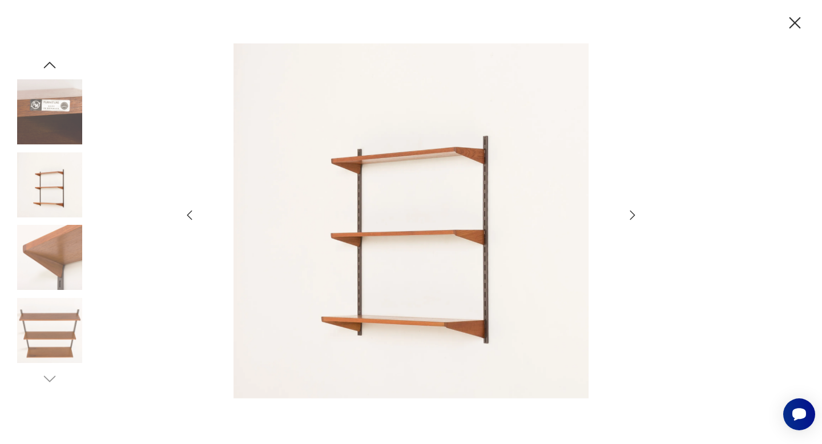
click at [630, 210] on icon "button" at bounding box center [633, 215] width 14 height 14
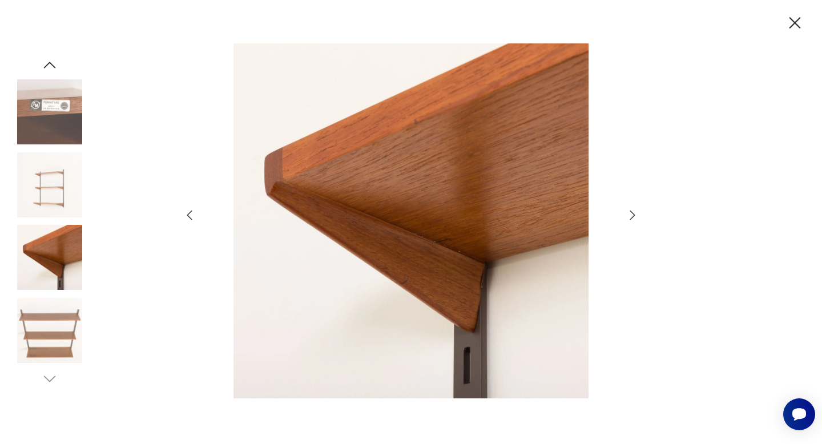
click at [630, 210] on icon "button" at bounding box center [633, 215] width 14 height 14
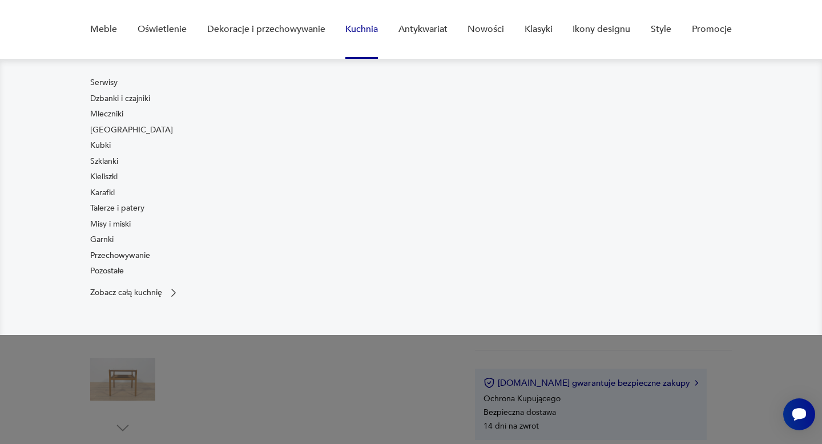
scroll to position [50, 0]
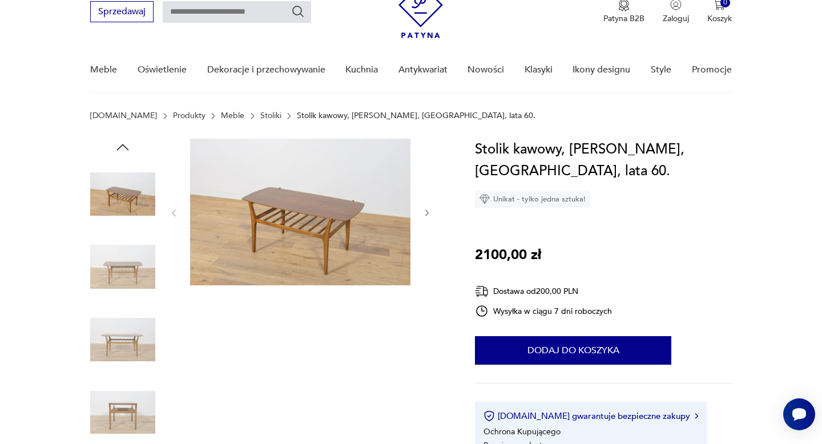
click at [383, 223] on img at bounding box center [300, 212] width 220 height 147
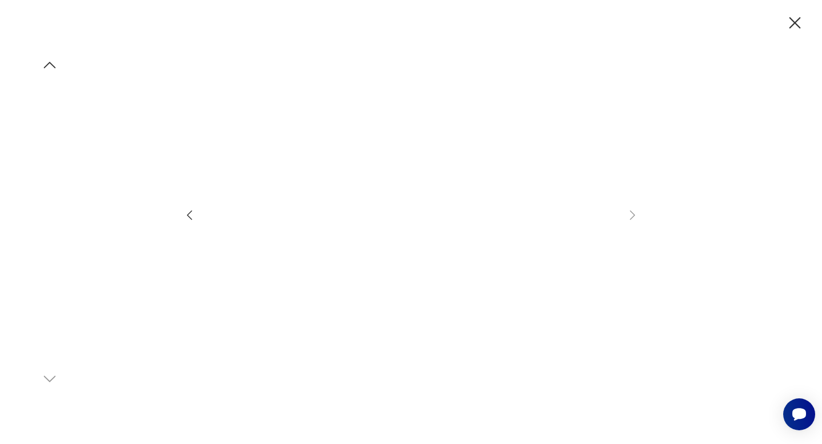
click at [57, 191] on img at bounding box center [49, 184] width 65 height 65
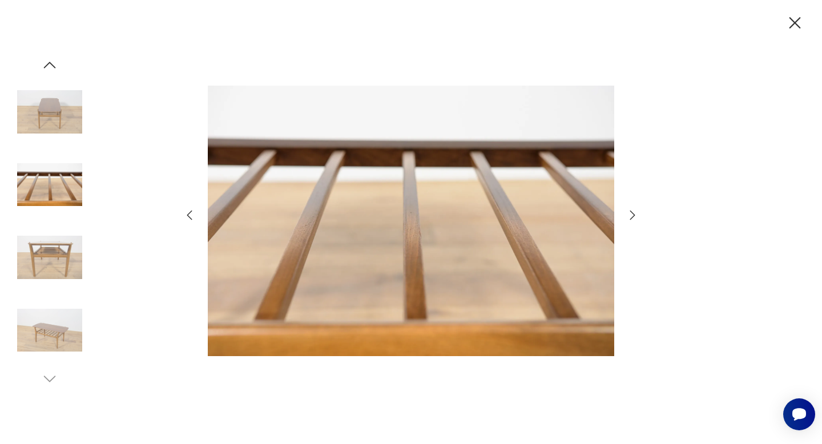
click at [51, 247] on img at bounding box center [49, 257] width 65 height 65
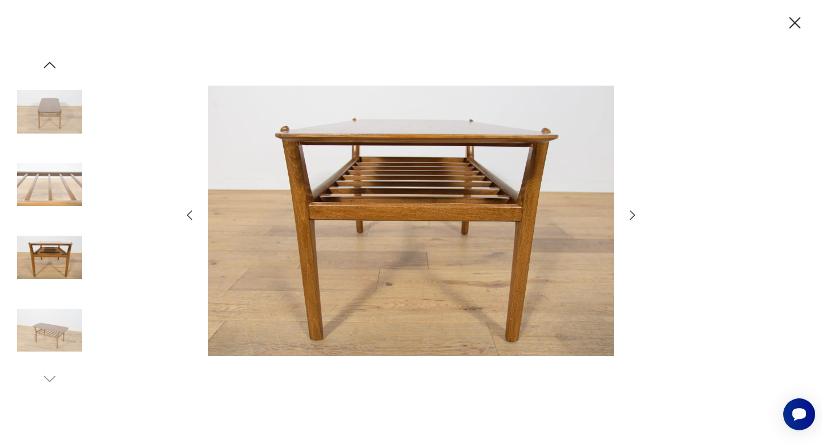
click at [62, 321] on img at bounding box center [49, 330] width 65 height 65
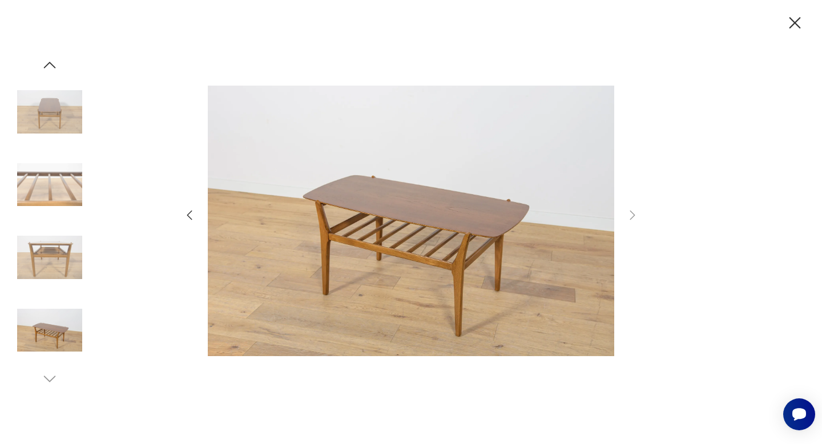
click at [797, 25] on icon "button" at bounding box center [795, 22] width 11 height 11
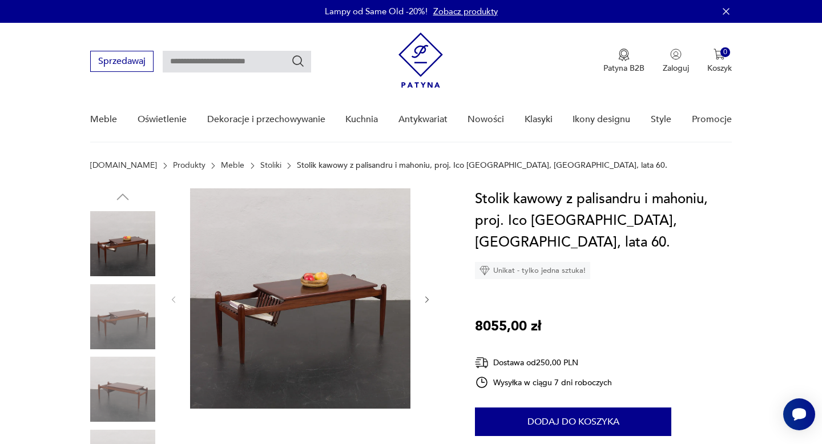
click at [276, 340] on img at bounding box center [300, 298] width 220 height 220
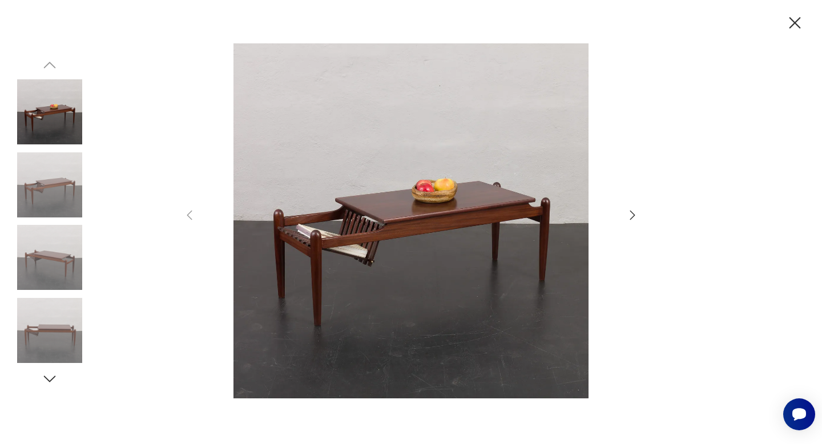
click at [633, 216] on icon "button" at bounding box center [632, 215] width 5 height 9
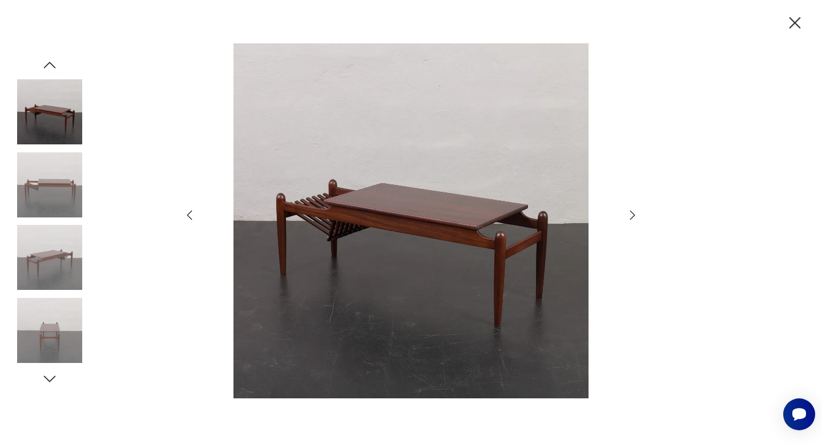
click at [633, 216] on icon "button" at bounding box center [632, 215] width 5 height 9
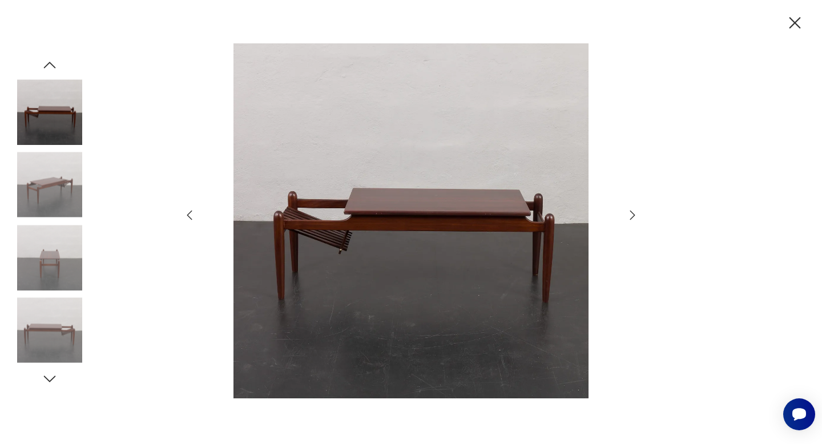
click at [633, 216] on icon "button" at bounding box center [632, 215] width 5 height 9
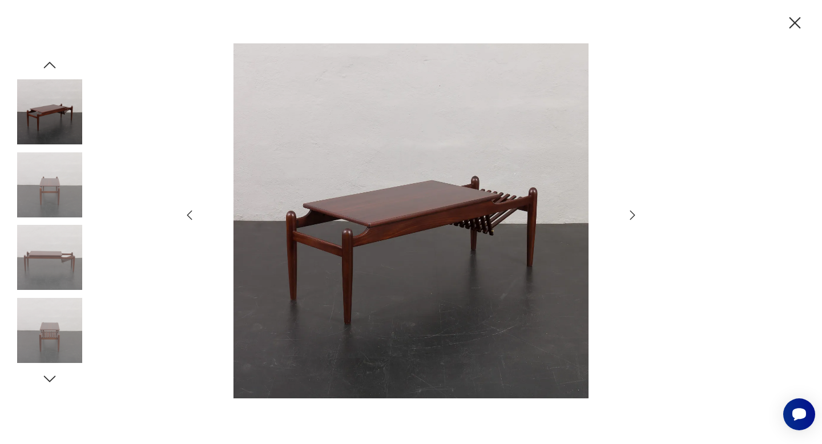
click at [633, 216] on icon "button" at bounding box center [632, 215] width 5 height 9
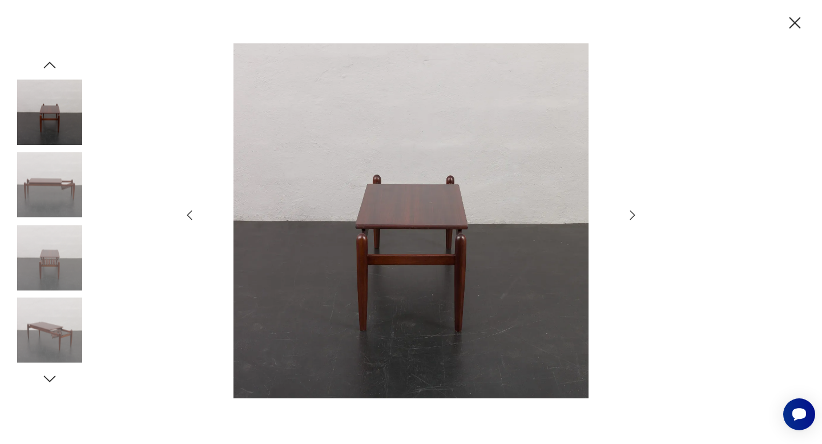
click at [633, 216] on icon "button" at bounding box center [632, 215] width 5 height 9
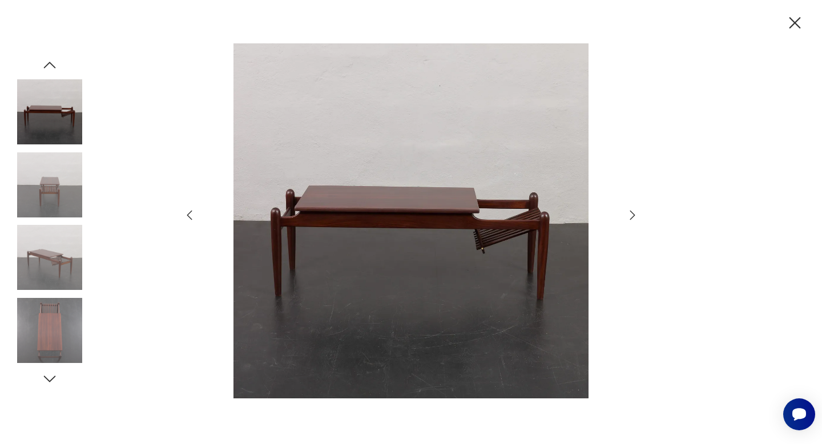
click at [793, 19] on icon "button" at bounding box center [795, 22] width 11 height 11
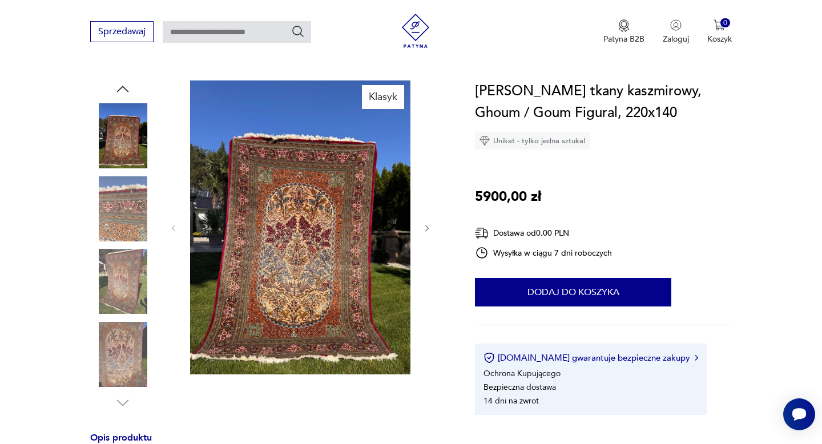
scroll to position [109, 0]
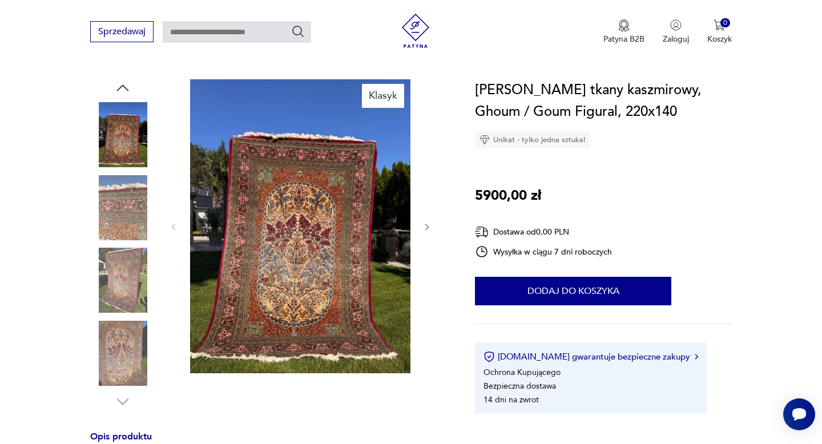
click at [135, 124] on img at bounding box center [122, 134] width 65 height 65
click at [427, 228] on icon "button" at bounding box center [426, 227] width 3 height 7
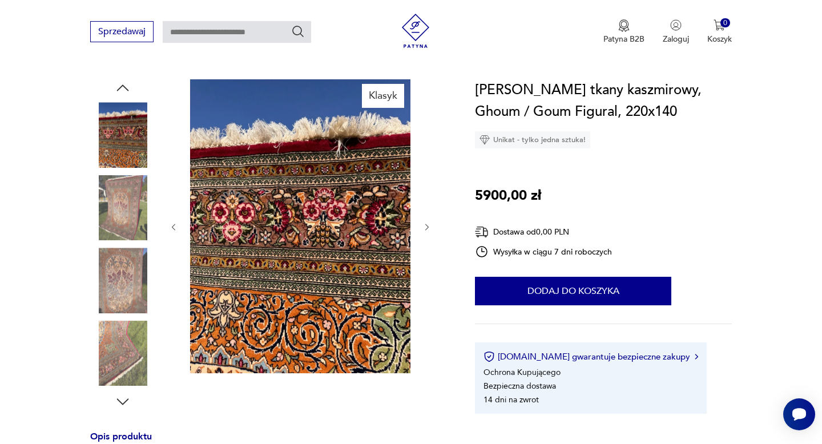
click at [426, 228] on icon "button" at bounding box center [428, 228] width 10 height 10
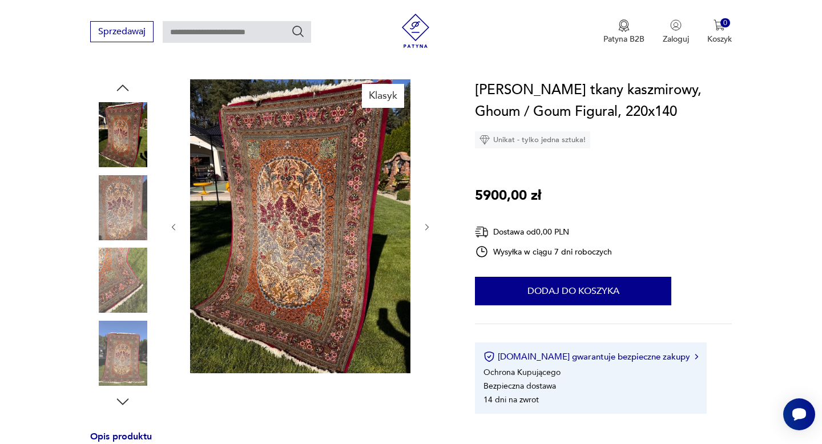
click at [426, 228] on icon "button" at bounding box center [428, 228] width 10 height 10
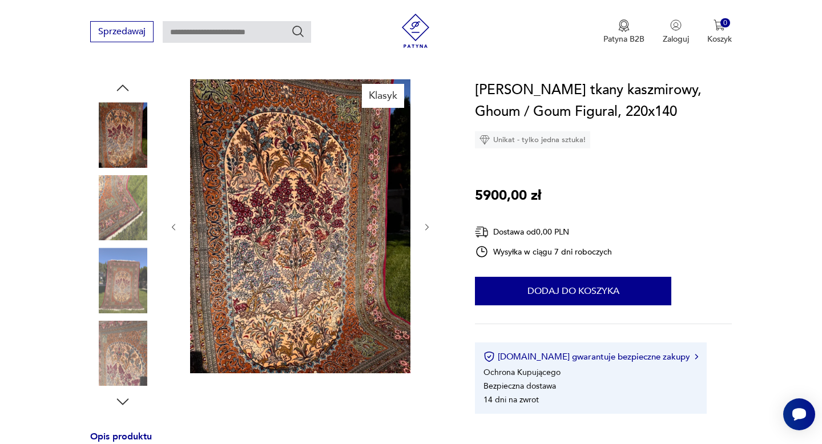
click at [426, 228] on icon "button" at bounding box center [428, 228] width 10 height 10
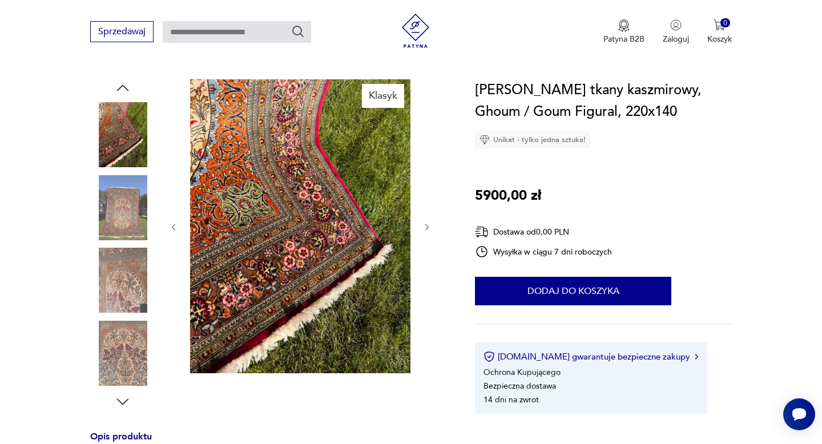
click at [426, 228] on icon "button" at bounding box center [428, 228] width 10 height 10
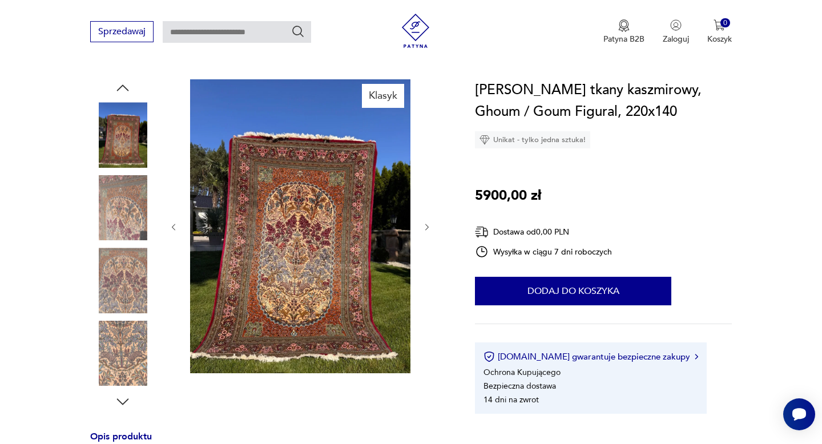
click at [426, 228] on icon "button" at bounding box center [428, 228] width 10 height 10
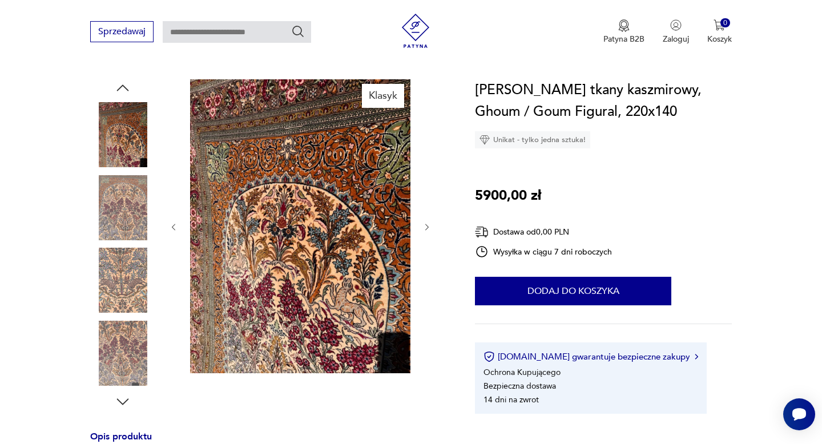
click at [426, 228] on icon "button" at bounding box center [428, 228] width 10 height 10
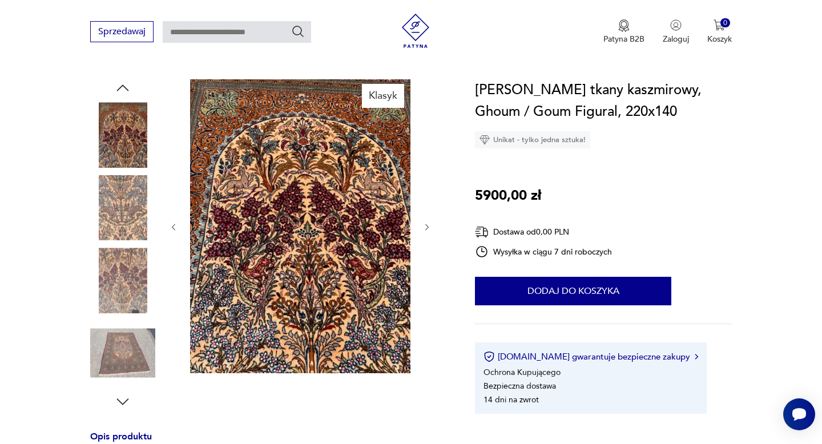
click at [426, 228] on icon "button" at bounding box center [428, 228] width 10 height 10
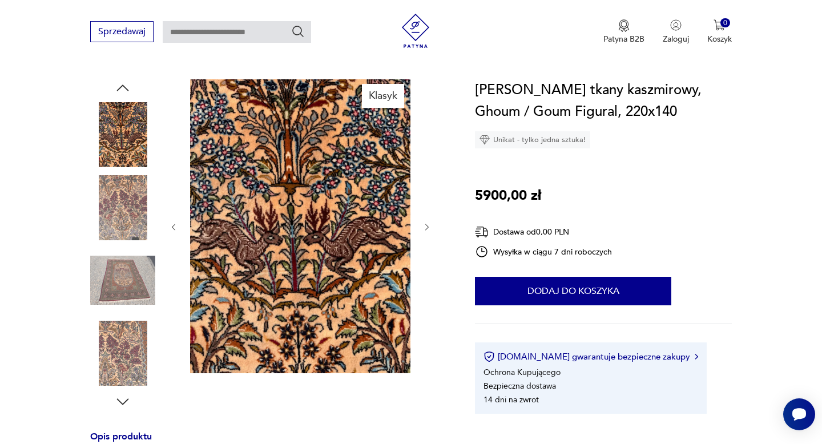
click at [426, 228] on icon "button" at bounding box center [428, 228] width 10 height 10
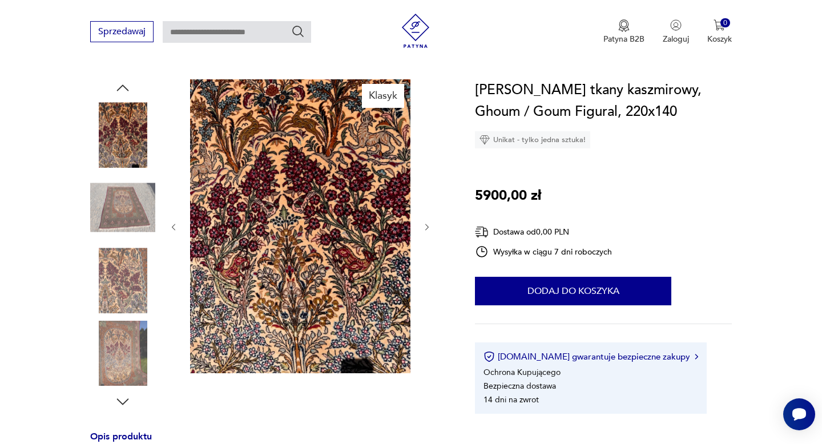
click at [426, 228] on icon "button" at bounding box center [428, 228] width 10 height 10
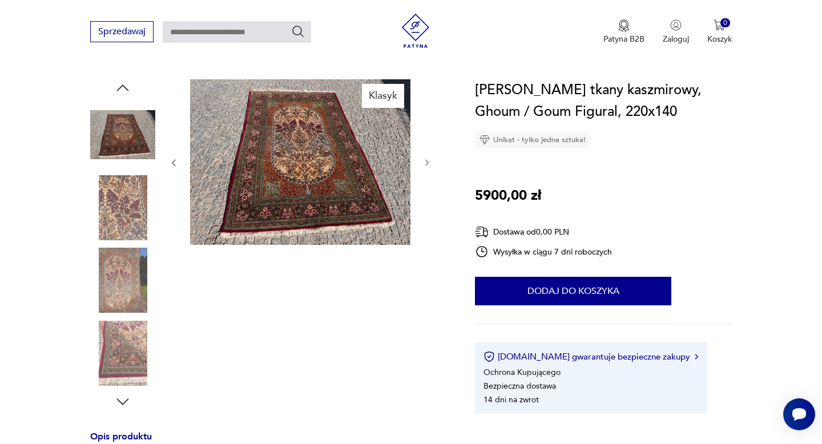
click at [132, 132] on img at bounding box center [122, 134] width 65 height 65
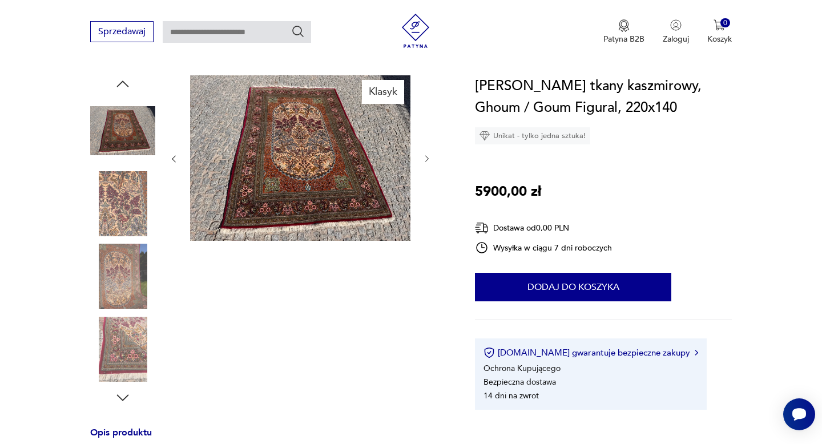
scroll to position [110, 0]
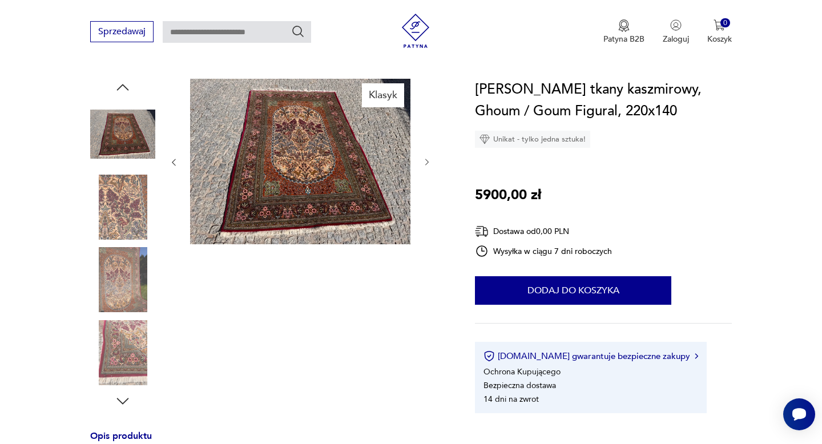
click at [124, 87] on icon "button" at bounding box center [122, 87] width 17 height 17
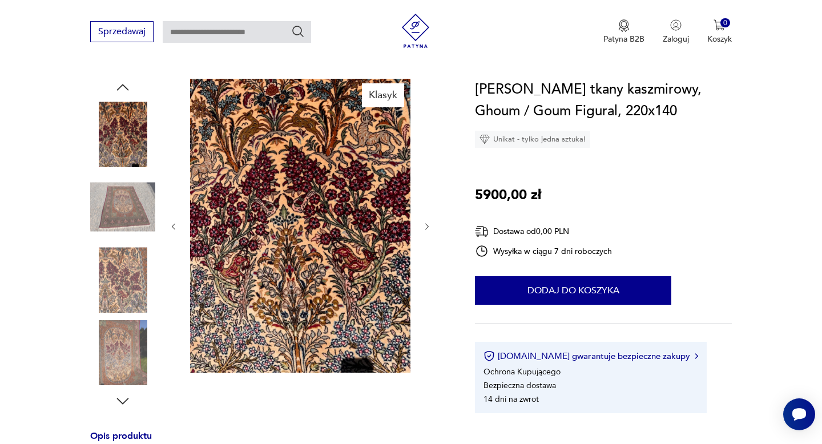
click at [127, 86] on icon "button" at bounding box center [122, 87] width 17 height 17
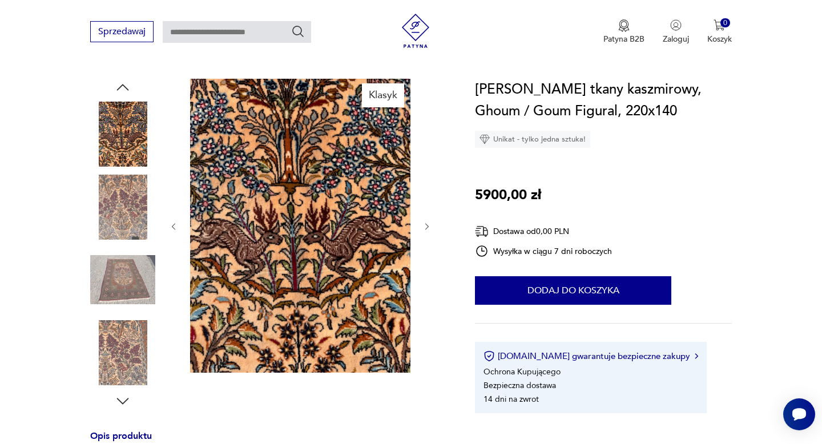
click at [127, 87] on icon "button" at bounding box center [122, 87] width 17 height 17
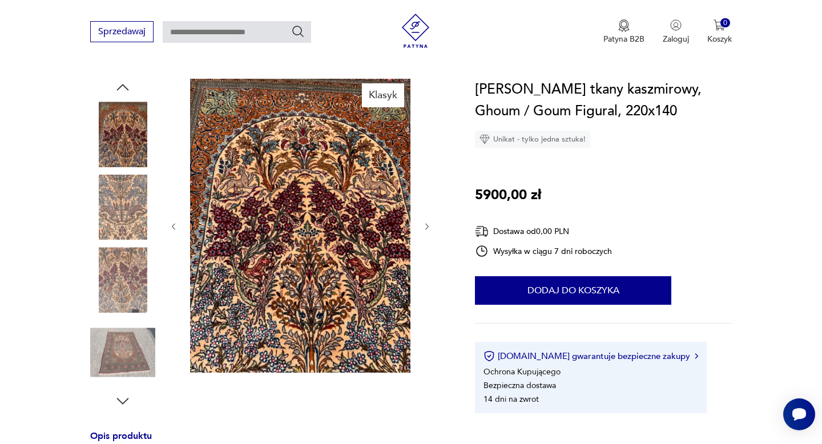
click at [127, 87] on icon "button" at bounding box center [122, 87] width 17 height 17
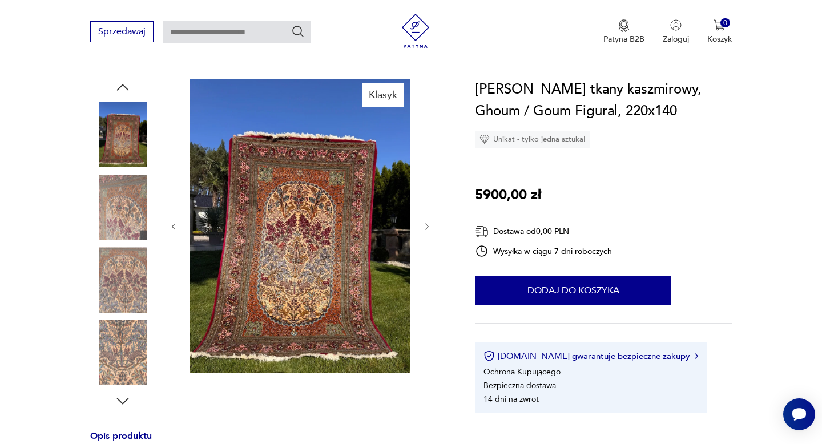
click at [127, 87] on icon "button" at bounding box center [122, 87] width 17 height 17
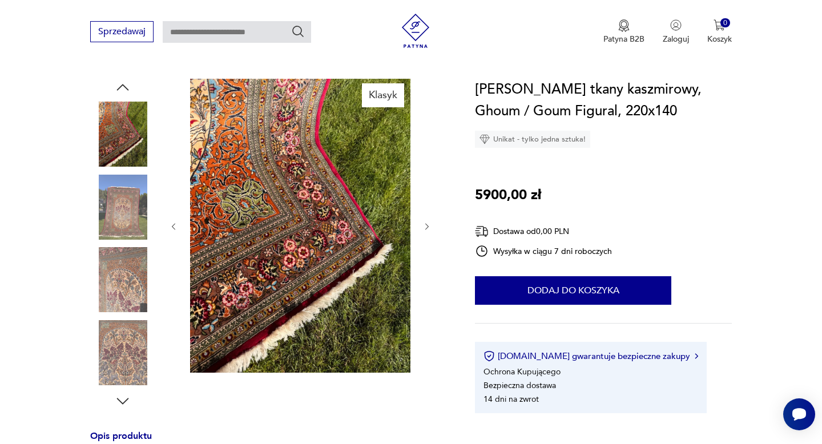
click at [127, 87] on icon "button" at bounding box center [122, 87] width 17 height 17
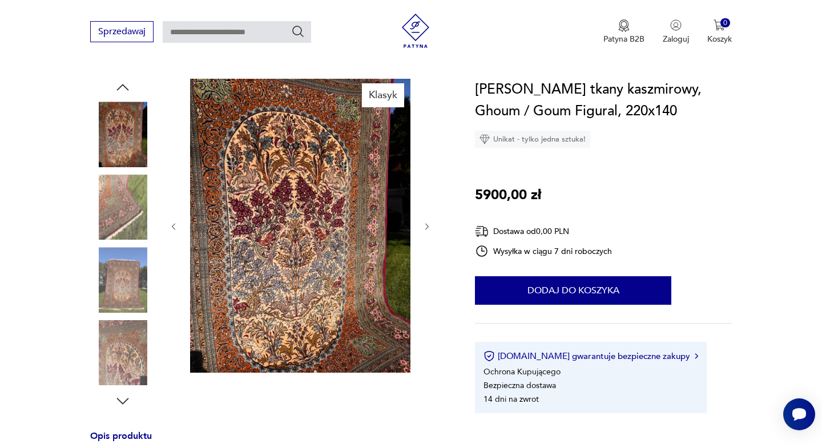
click at [127, 87] on icon "button" at bounding box center [122, 87] width 17 height 17
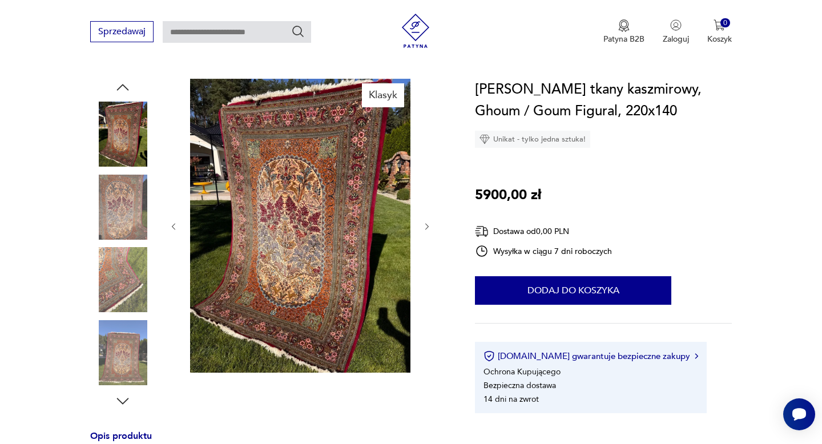
click at [127, 87] on icon "button" at bounding box center [122, 87] width 17 height 17
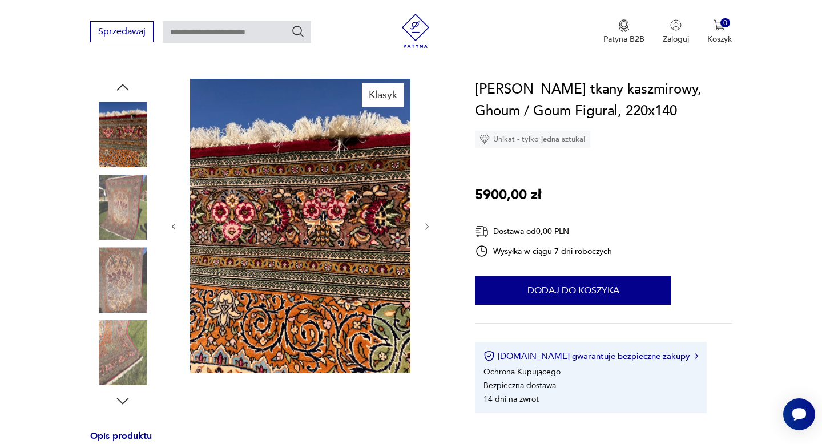
click at [127, 87] on icon "button" at bounding box center [122, 87] width 17 height 17
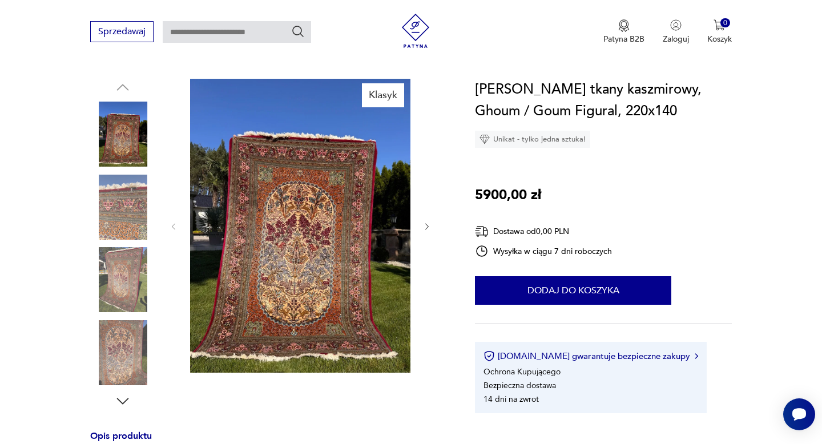
click at [127, 122] on img at bounding box center [122, 134] width 65 height 65
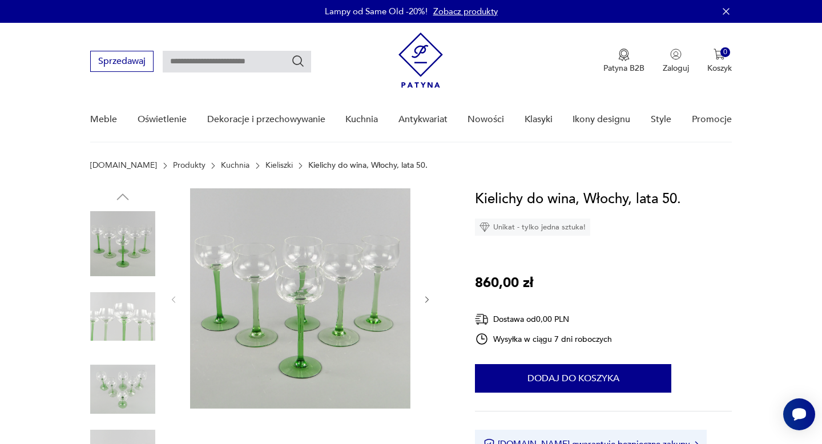
click at [133, 250] on img at bounding box center [122, 243] width 65 height 65
click at [376, 292] on img at bounding box center [300, 298] width 220 height 220
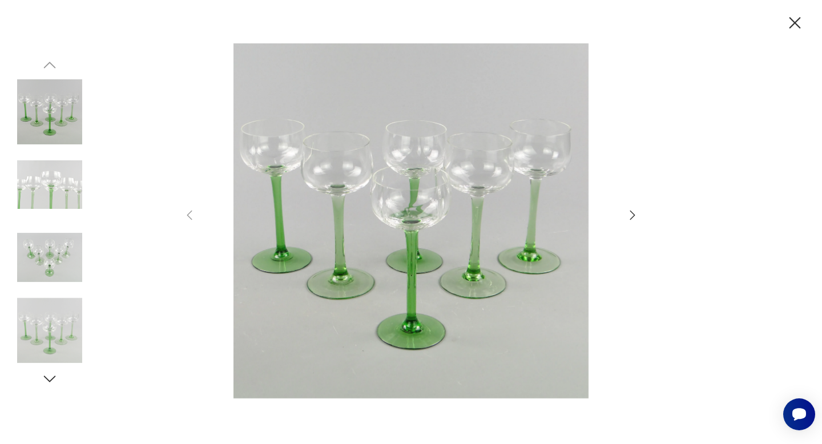
click at [634, 214] on icon "button" at bounding box center [633, 215] width 14 height 14
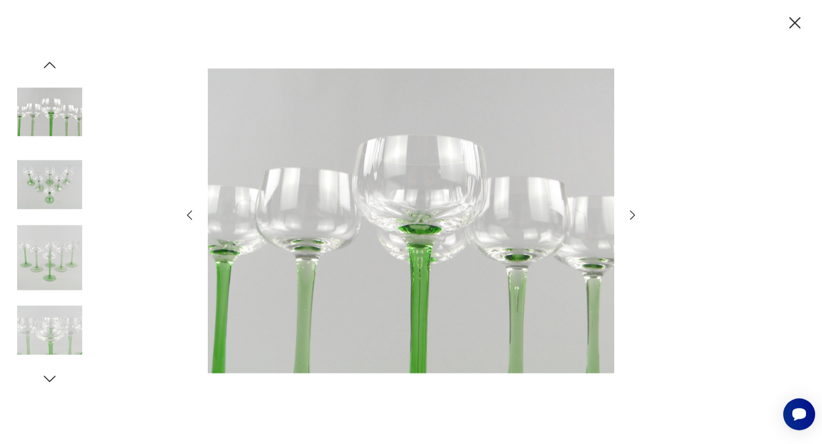
click at [634, 214] on icon "button" at bounding box center [632, 215] width 5 height 9
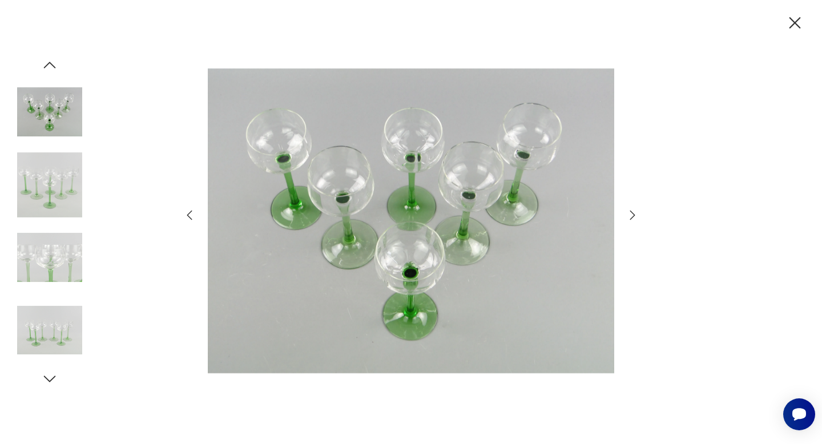
click at [633, 215] on icon "button" at bounding box center [633, 215] width 14 height 14
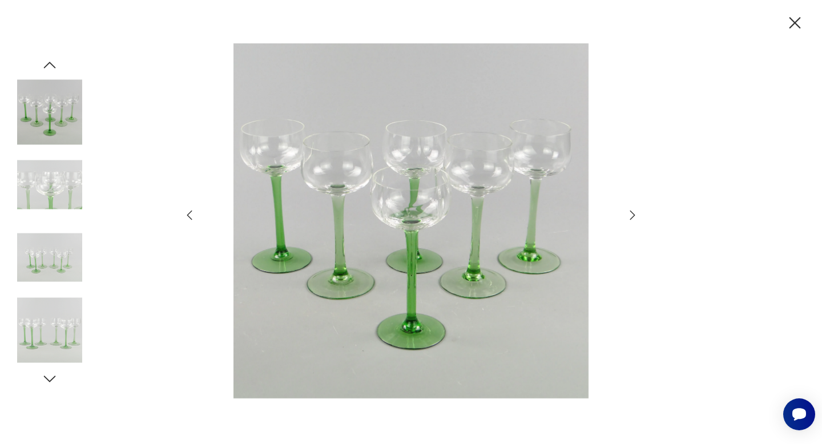
click at [633, 215] on icon "button" at bounding box center [633, 215] width 14 height 14
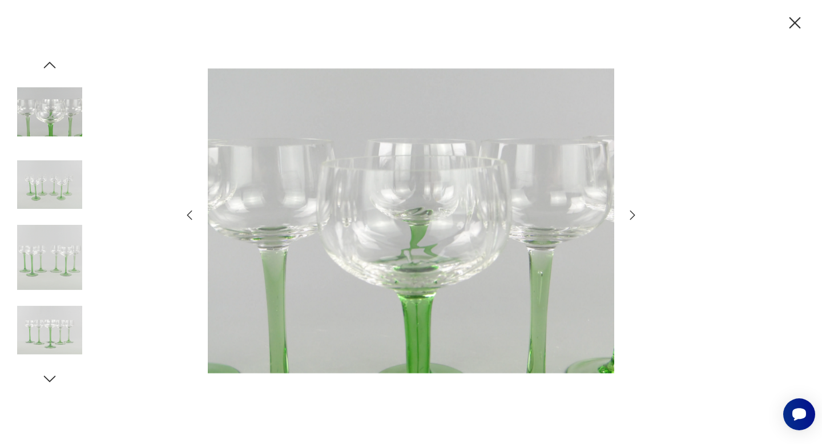
click at [633, 215] on icon "button" at bounding box center [633, 215] width 14 height 14
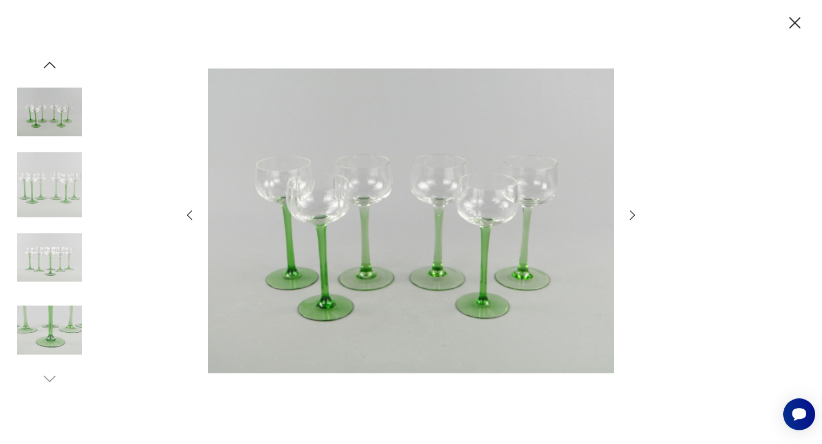
click at [633, 215] on icon "button" at bounding box center [633, 215] width 14 height 14
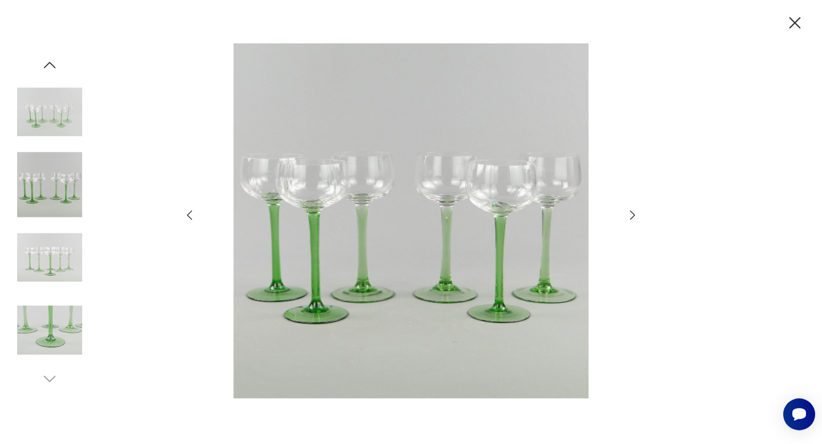
click at [633, 216] on icon "button" at bounding box center [632, 215] width 5 height 9
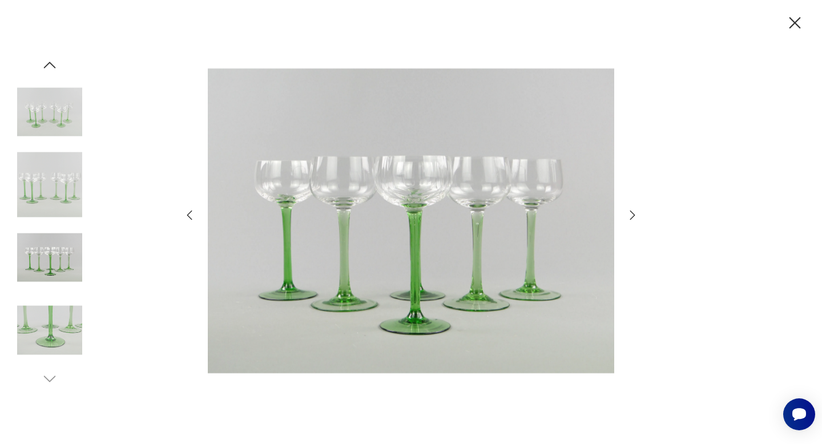
click at [633, 216] on icon "button" at bounding box center [633, 215] width 14 height 14
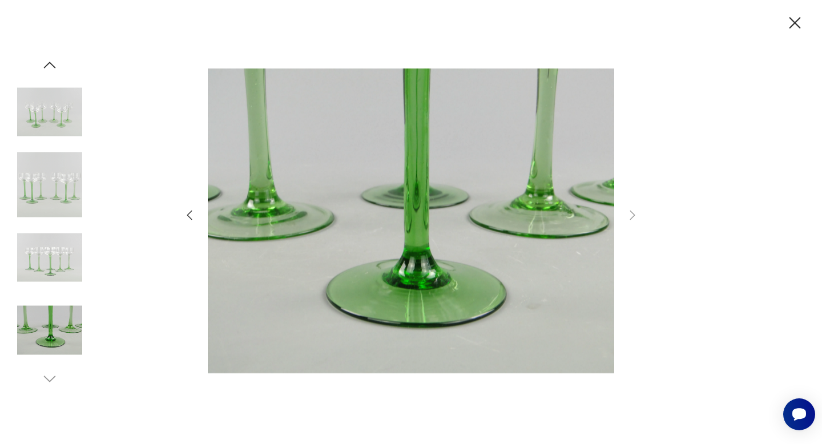
click at [798, 24] on icon "button" at bounding box center [795, 23] width 20 height 20
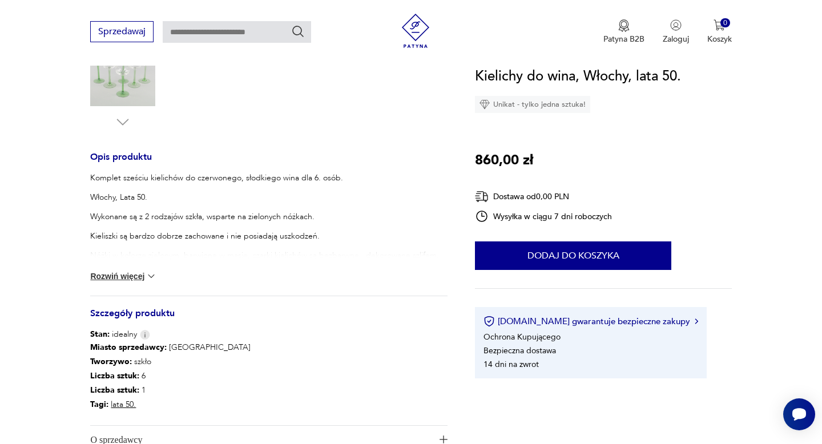
scroll to position [392, 0]
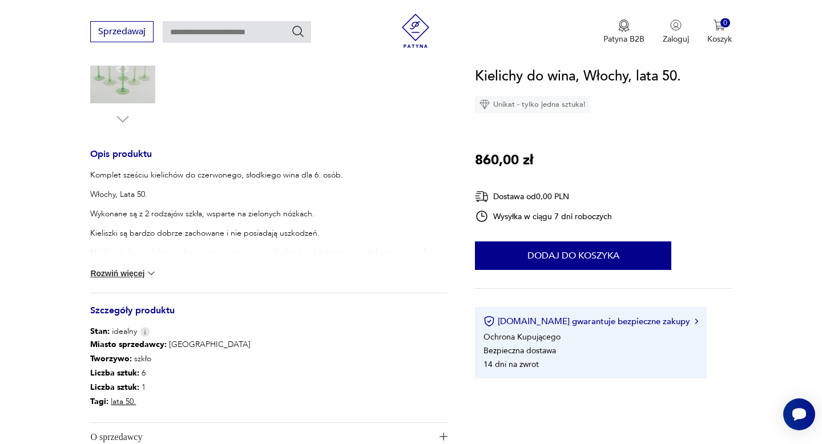
click at [103, 268] on button "Rozwiń więcej" at bounding box center [123, 273] width 66 height 11
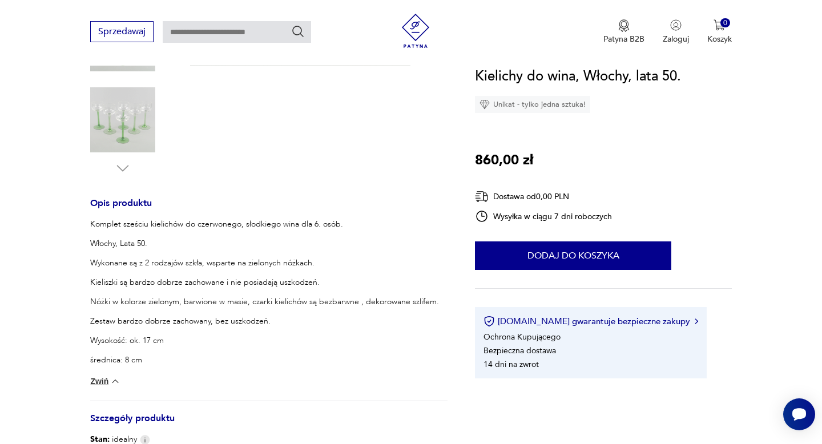
scroll to position [0, 0]
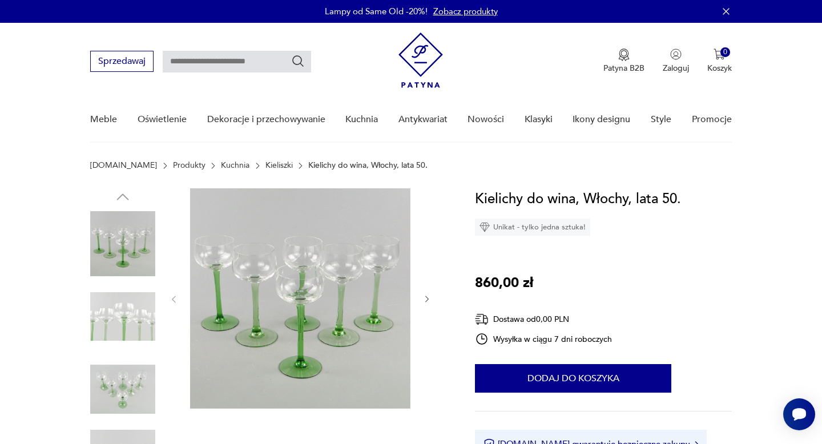
click at [136, 302] on img at bounding box center [122, 316] width 65 height 65
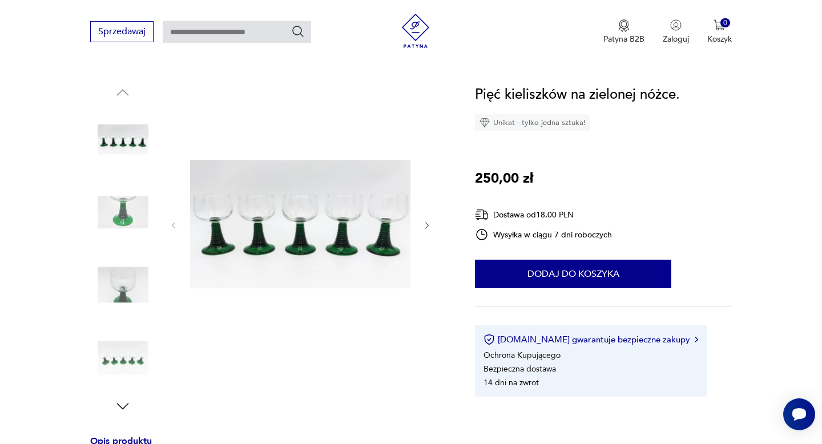
scroll to position [103, 0]
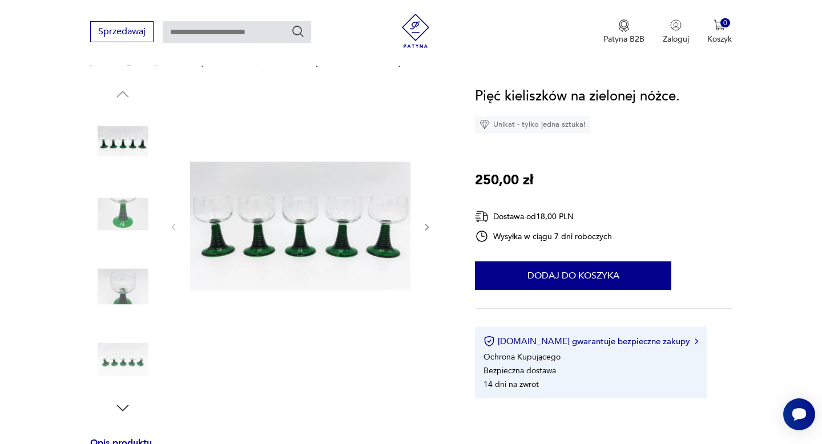
click at [299, 254] on img at bounding box center [300, 226] width 220 height 281
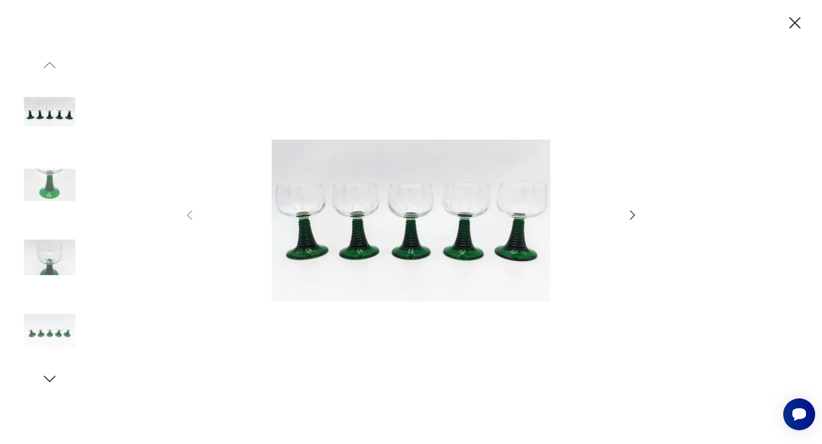
click at [633, 214] on icon "button" at bounding box center [633, 215] width 14 height 14
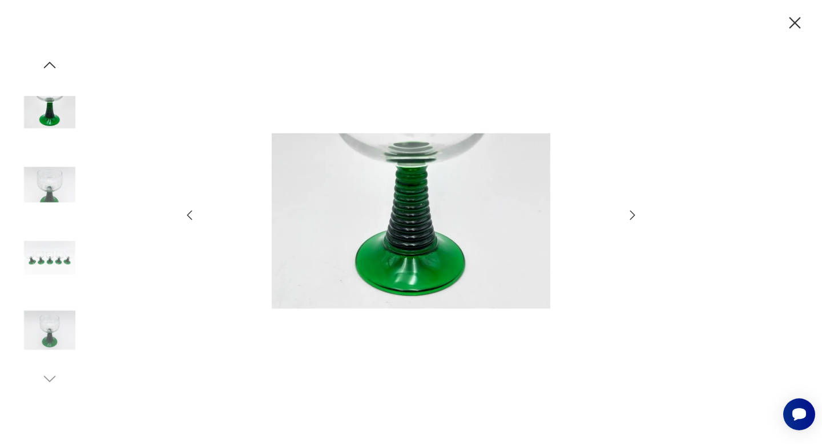
click at [633, 214] on icon "button" at bounding box center [633, 215] width 14 height 14
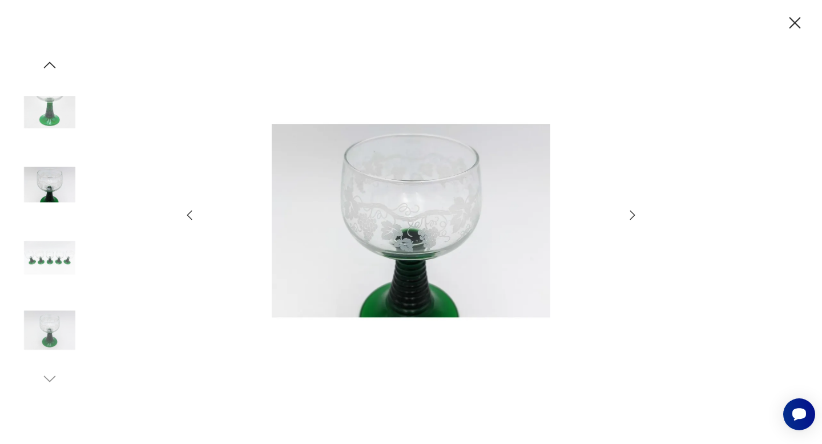
click at [633, 214] on icon "button" at bounding box center [633, 215] width 14 height 14
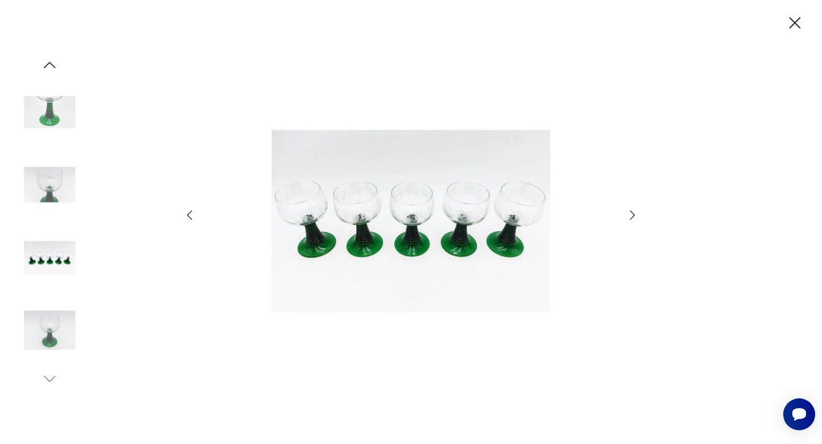
click at [633, 215] on icon "button" at bounding box center [633, 215] width 14 height 14
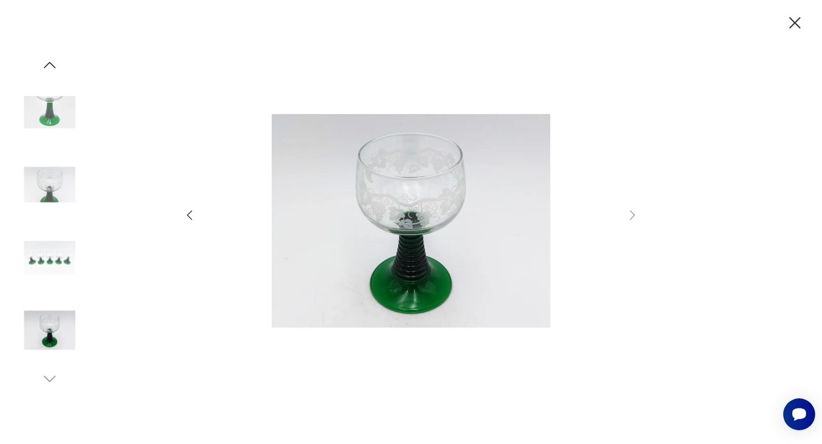
click at [796, 20] on icon "button" at bounding box center [795, 23] width 20 height 20
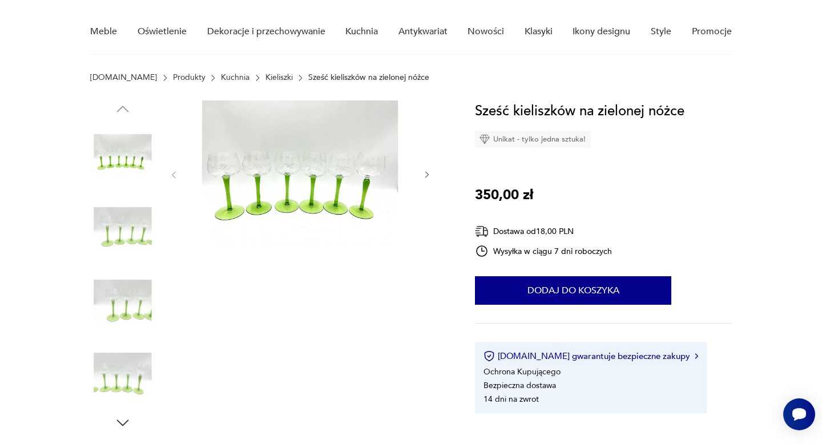
scroll to position [87, 0]
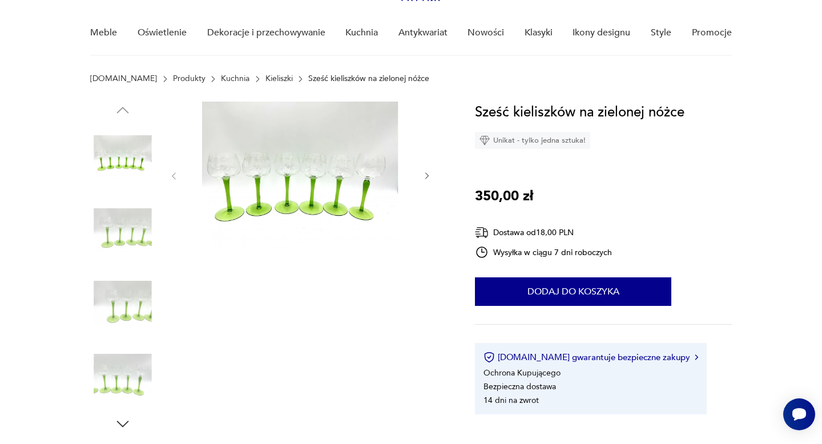
click at [348, 187] on img at bounding box center [300, 175] width 220 height 147
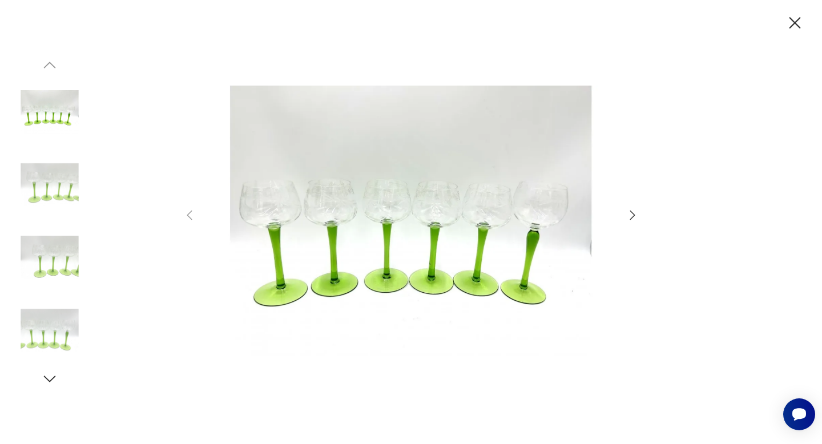
click at [641, 217] on div at bounding box center [411, 222] width 822 height 444
click at [629, 216] on icon "button" at bounding box center [633, 215] width 14 height 14
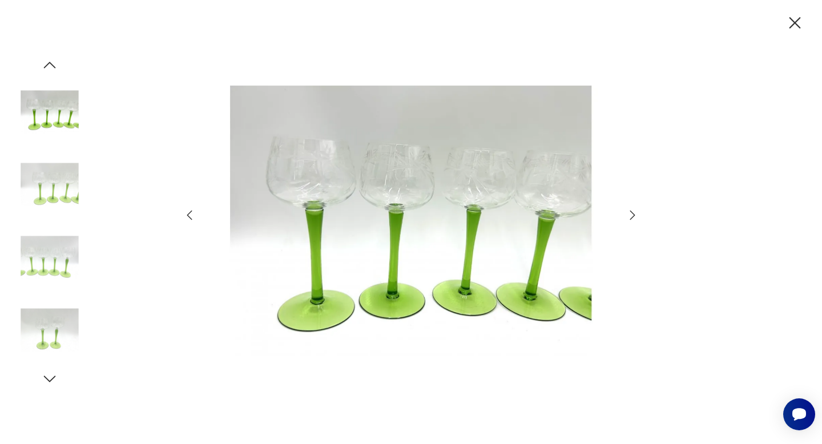
click at [629, 215] on icon "button" at bounding box center [633, 215] width 14 height 14
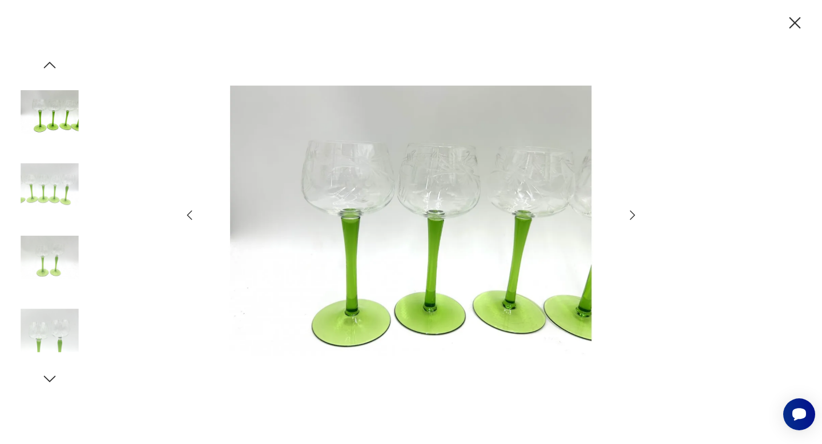
click at [629, 216] on icon "button" at bounding box center [633, 215] width 14 height 14
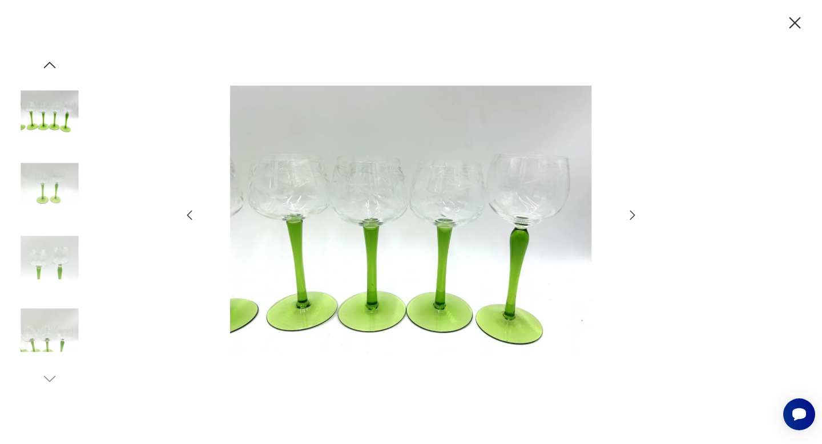
click at [796, 23] on icon "button" at bounding box center [795, 23] width 20 height 20
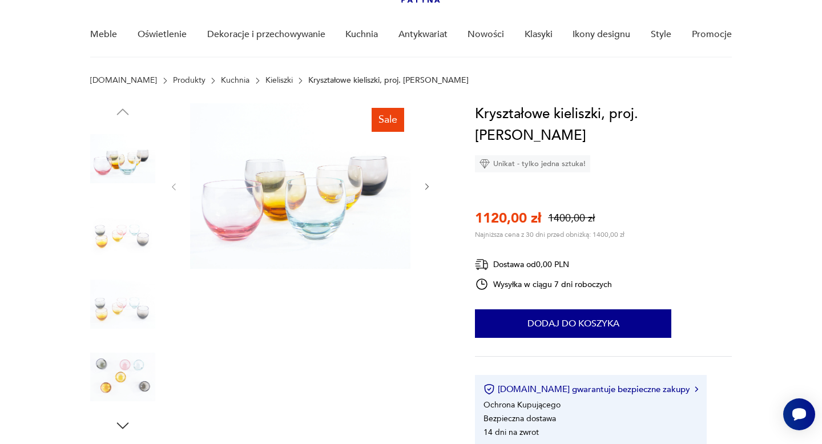
scroll to position [85, 0]
click at [341, 228] on img at bounding box center [300, 187] width 220 height 166
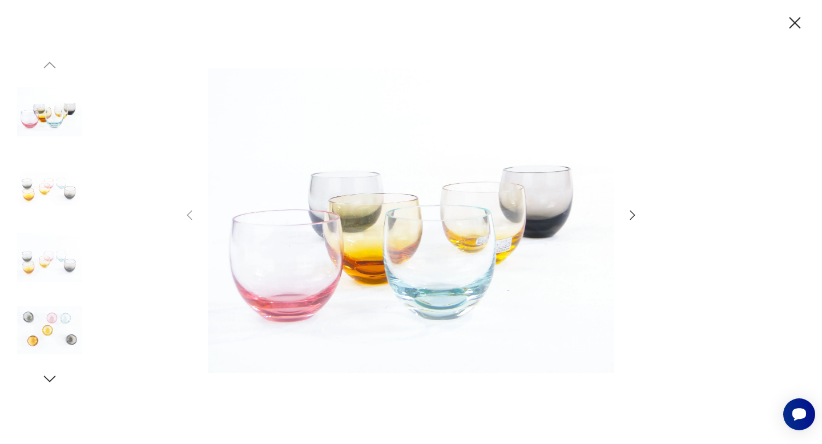
click at [631, 218] on icon "button" at bounding box center [632, 215] width 5 height 9
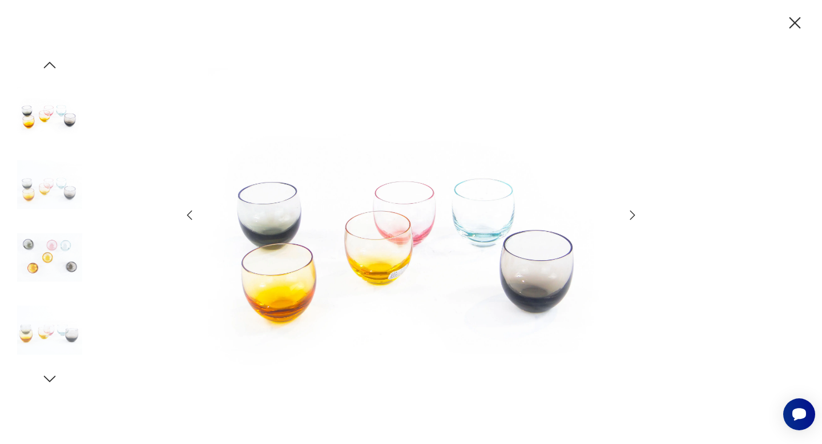
click at [632, 218] on icon "button" at bounding box center [632, 215] width 5 height 9
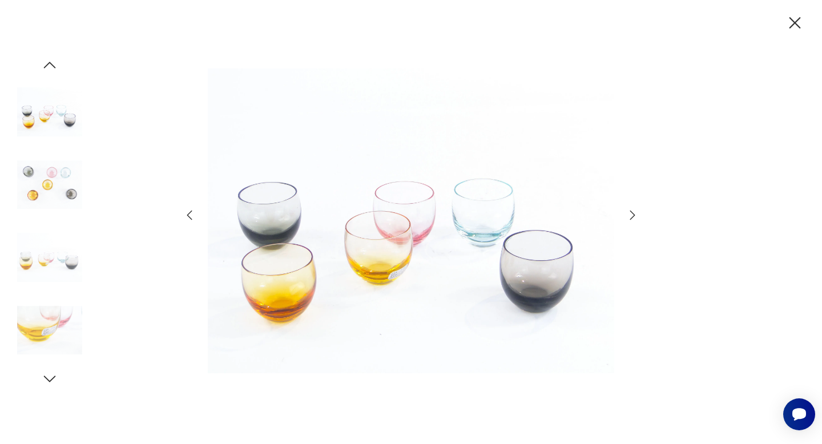
click at [632, 218] on icon "button" at bounding box center [632, 215] width 5 height 9
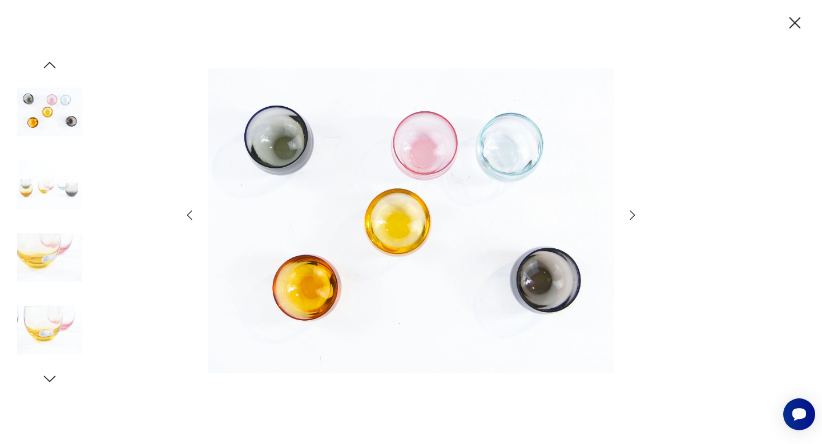
click at [632, 218] on icon "button" at bounding box center [632, 215] width 5 height 9
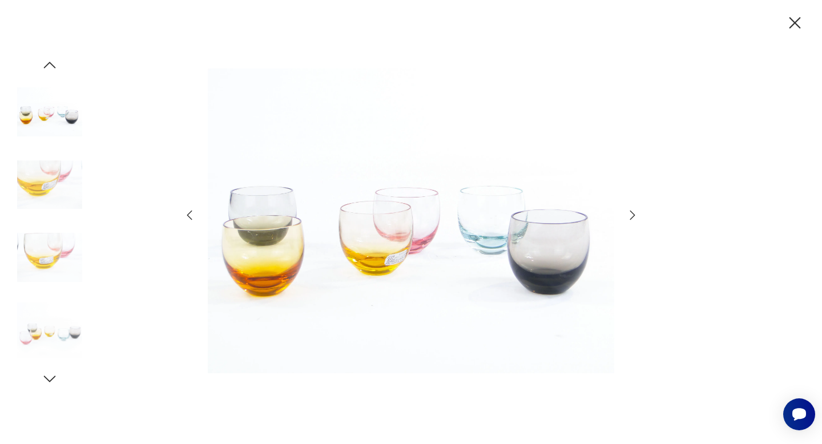
click at [632, 218] on icon "button" at bounding box center [632, 215] width 5 height 9
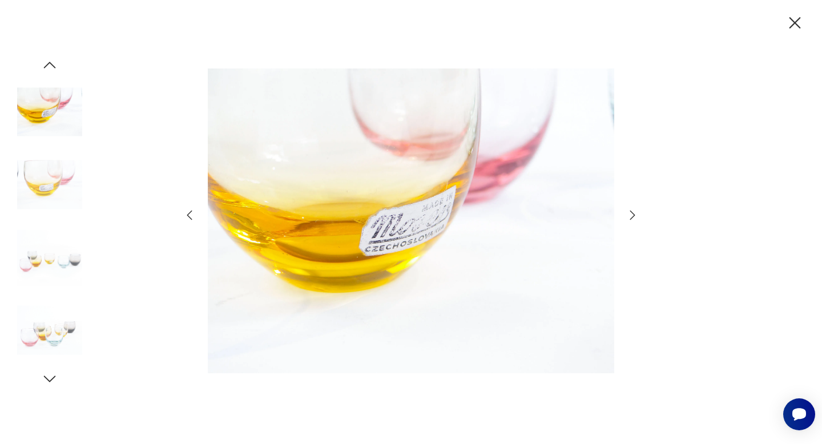
click at [632, 218] on icon "button" at bounding box center [632, 215] width 5 height 9
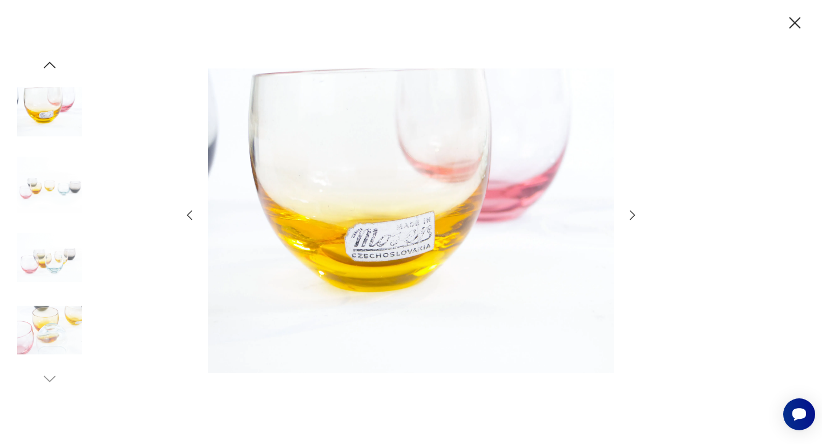
click at [632, 218] on icon "button" at bounding box center [632, 215] width 5 height 9
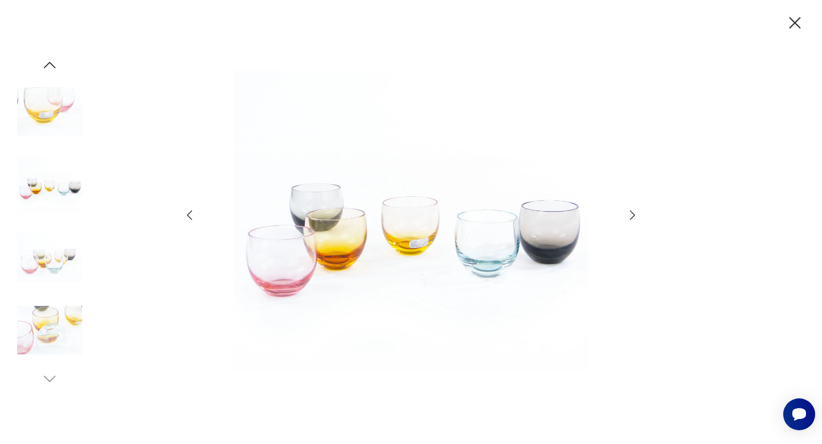
click at [632, 218] on icon "button" at bounding box center [632, 215] width 5 height 9
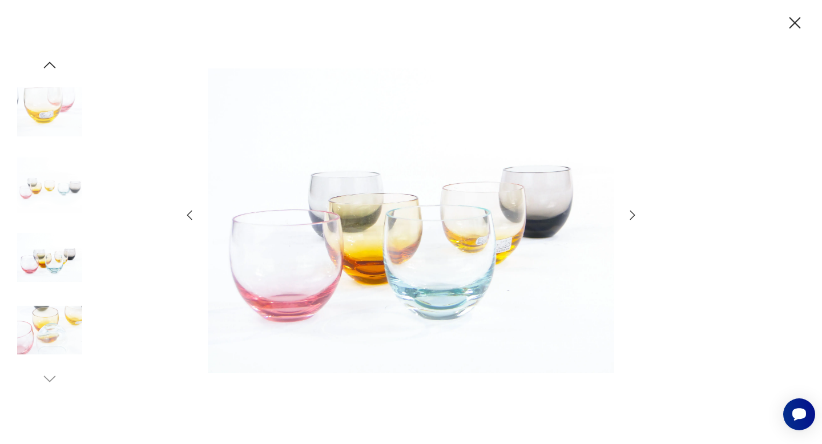
click at [632, 218] on icon "button" at bounding box center [632, 215] width 5 height 9
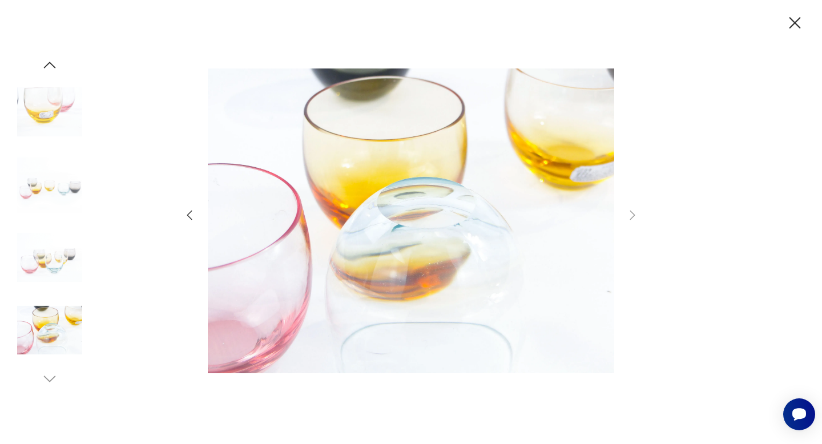
click at [795, 25] on icon "button" at bounding box center [795, 23] width 20 height 20
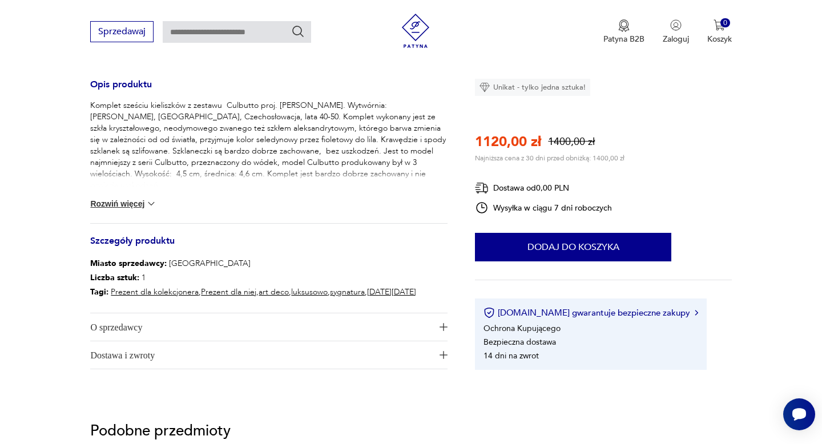
scroll to position [460, 0]
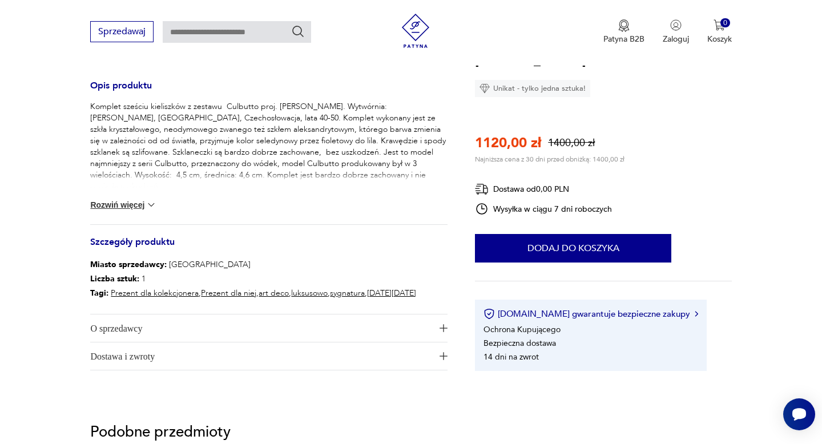
click at [112, 204] on button "Rozwiń więcej" at bounding box center [123, 204] width 66 height 11
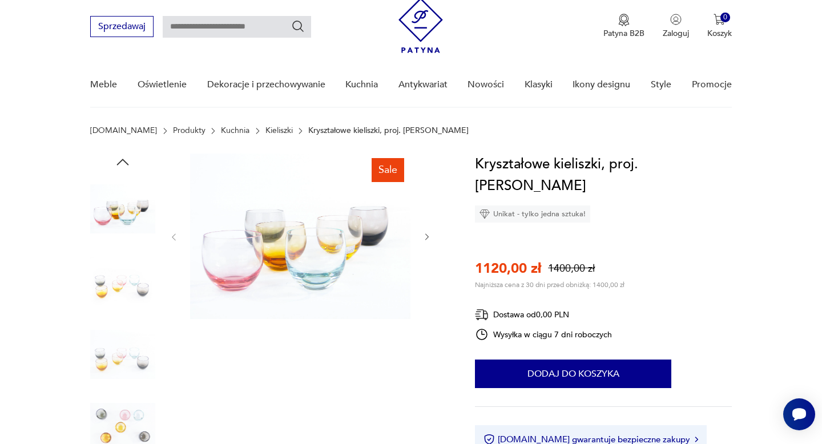
scroll to position [0, 0]
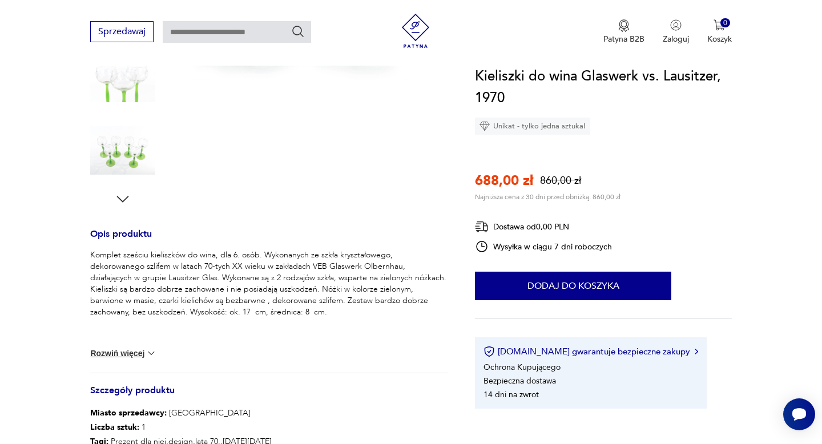
scroll to position [313, 0]
click at [149, 351] on img at bounding box center [151, 352] width 11 height 11
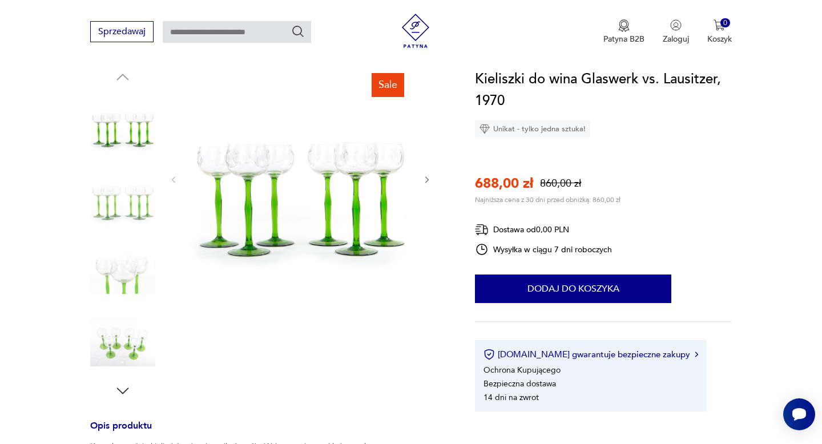
scroll to position [120, 0]
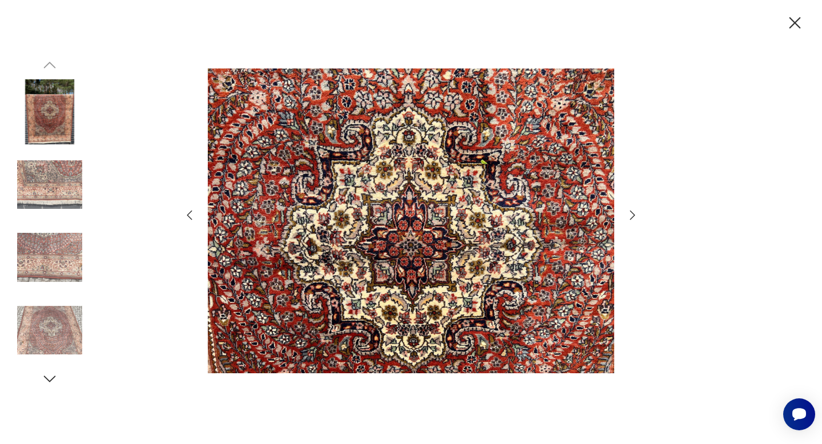
click at [46, 105] on img at bounding box center [49, 111] width 65 height 65
